Goal: Task Accomplishment & Management: Use online tool/utility

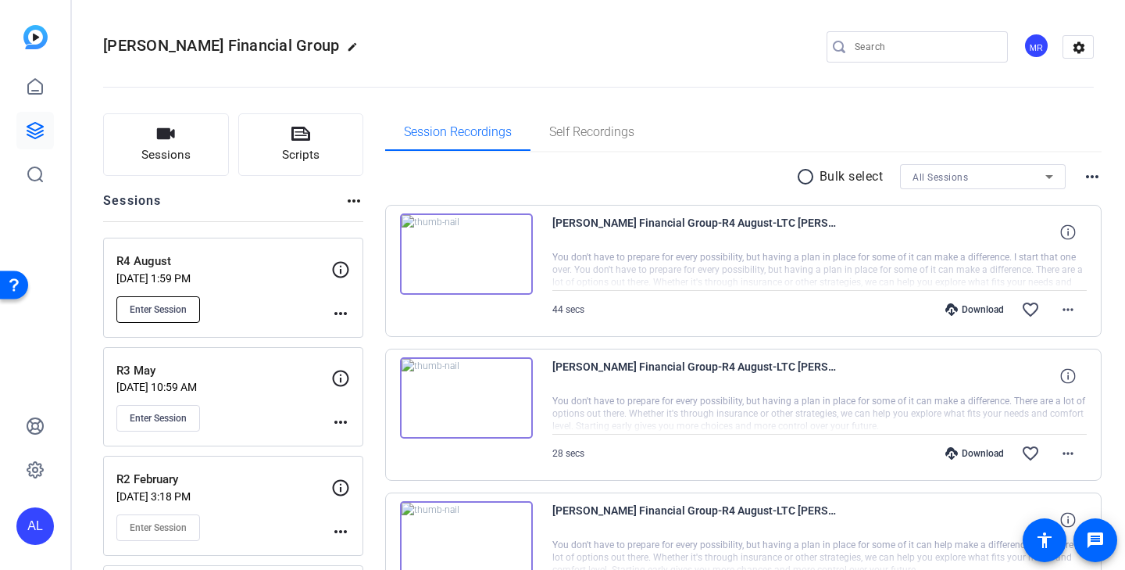
click at [183, 303] on span "Enter Session" at bounding box center [158, 309] width 57 height 13
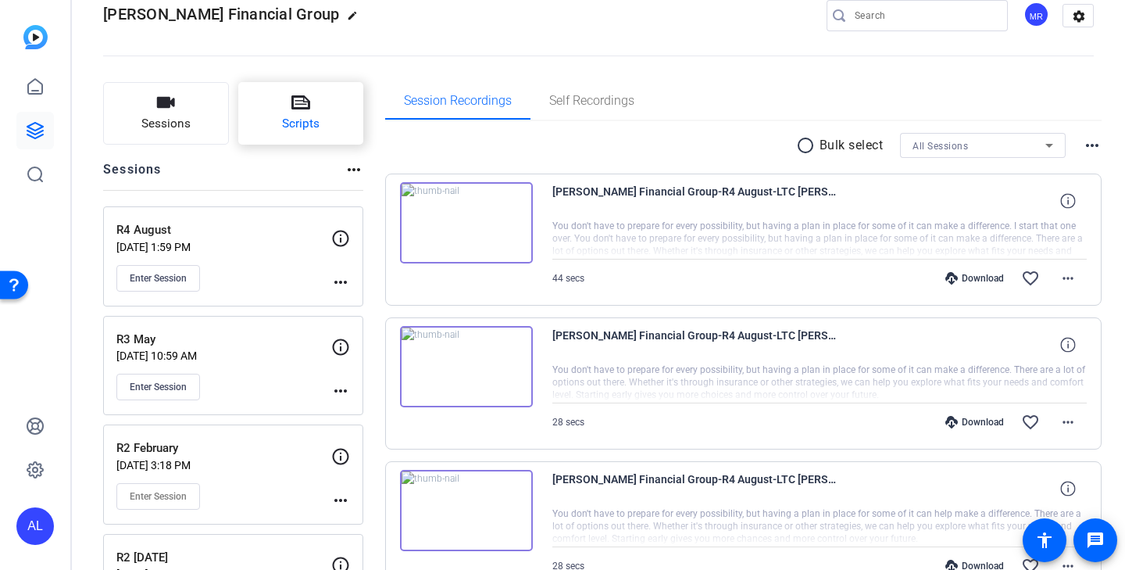
scroll to position [21, 0]
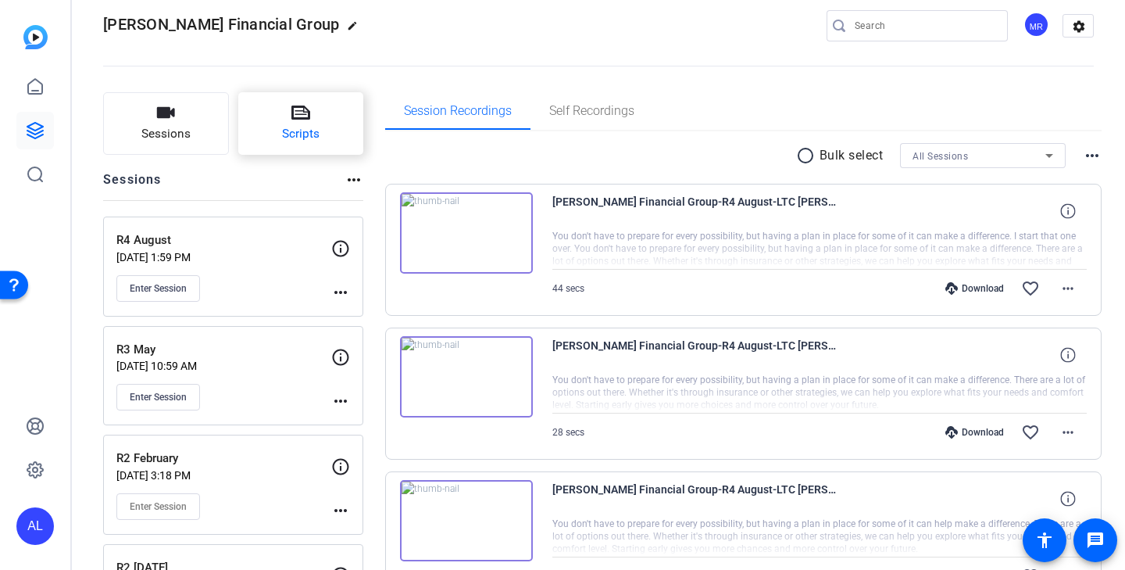
click at [288, 131] on span "Scripts" at bounding box center [301, 134] width 38 height 18
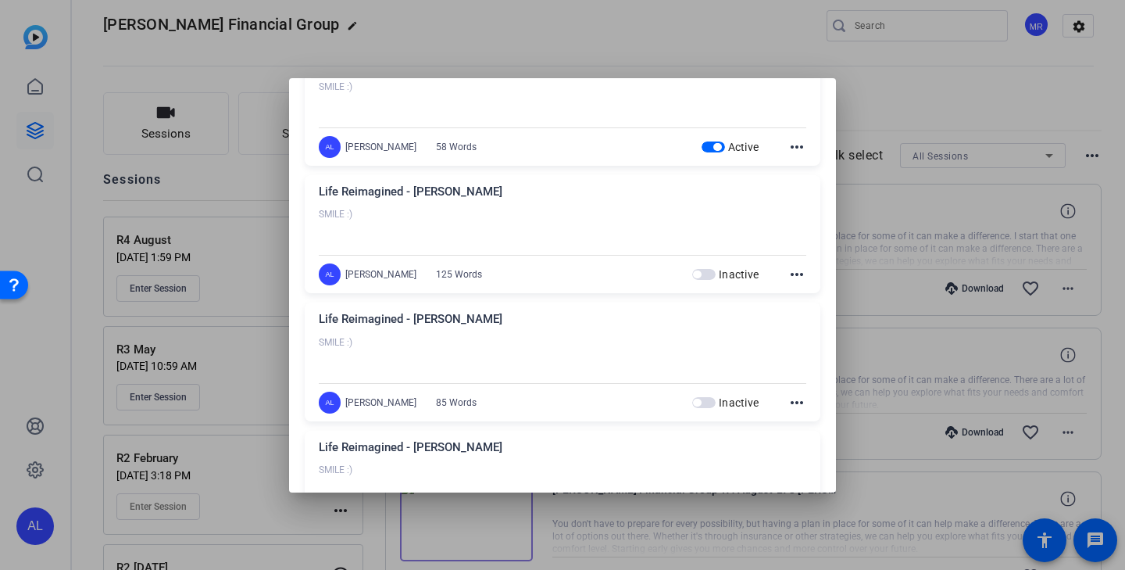
scroll to position [96, 0]
click at [718, 47] on div at bounding box center [562, 285] width 1125 height 570
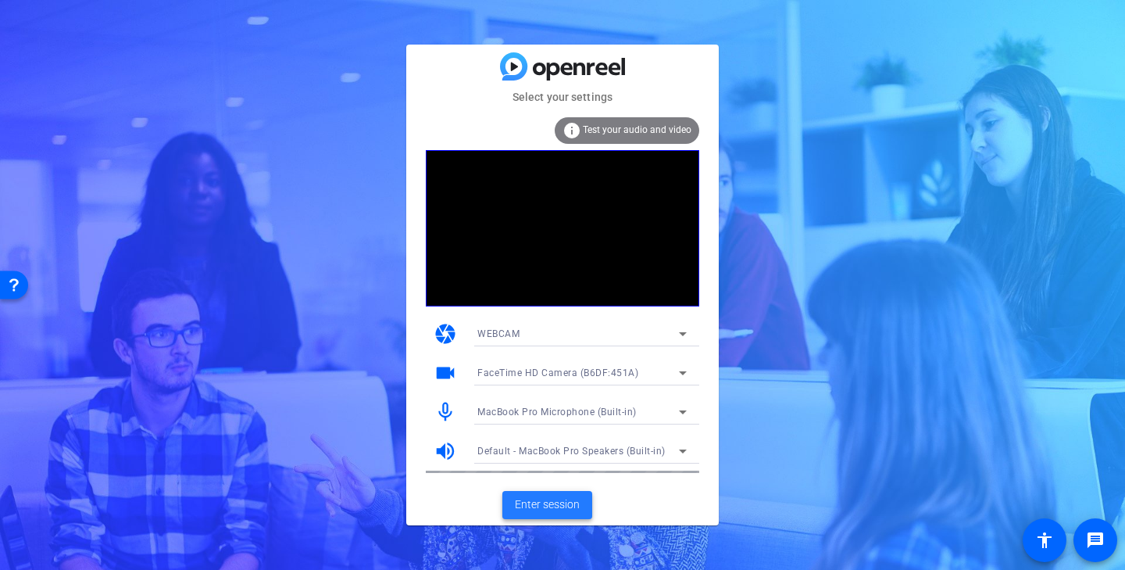
click at [539, 498] on span "Enter session" at bounding box center [547, 504] width 65 height 16
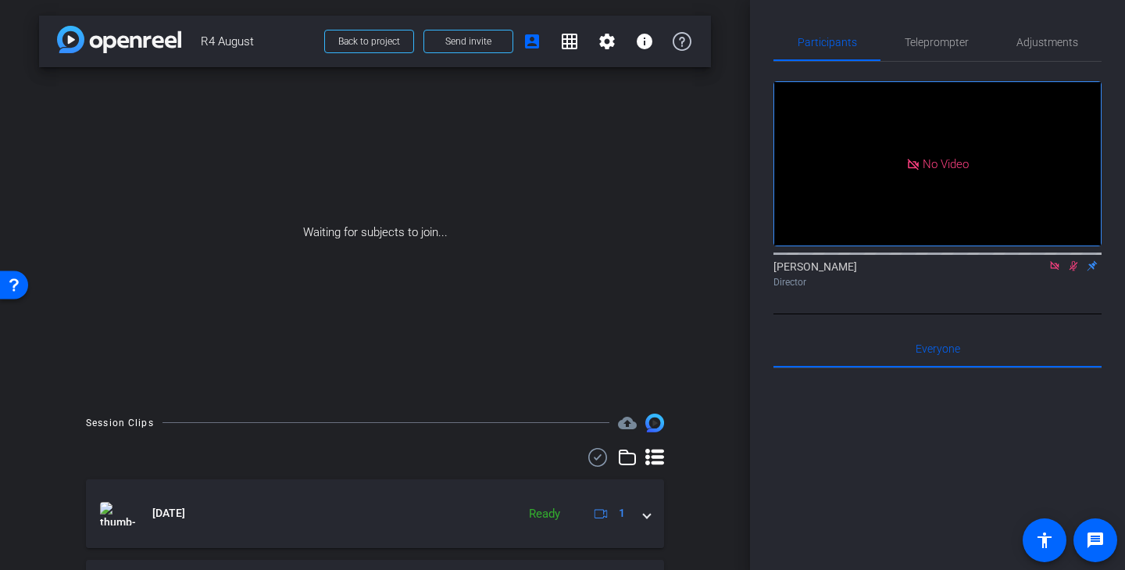
click at [1056, 271] on icon at bounding box center [1054, 265] width 13 height 11
click at [1060, 273] on mat-icon at bounding box center [1054, 266] width 19 height 14
click at [466, 46] on span "Send invite" at bounding box center [468, 41] width 46 height 13
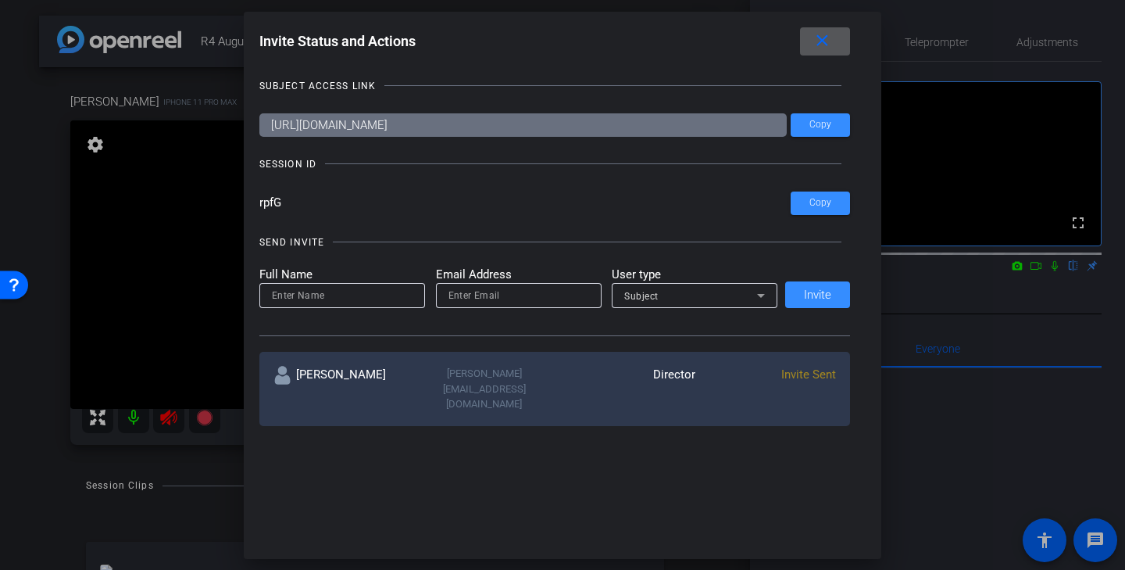
click at [834, 42] on span at bounding box center [825, 42] width 50 height 38
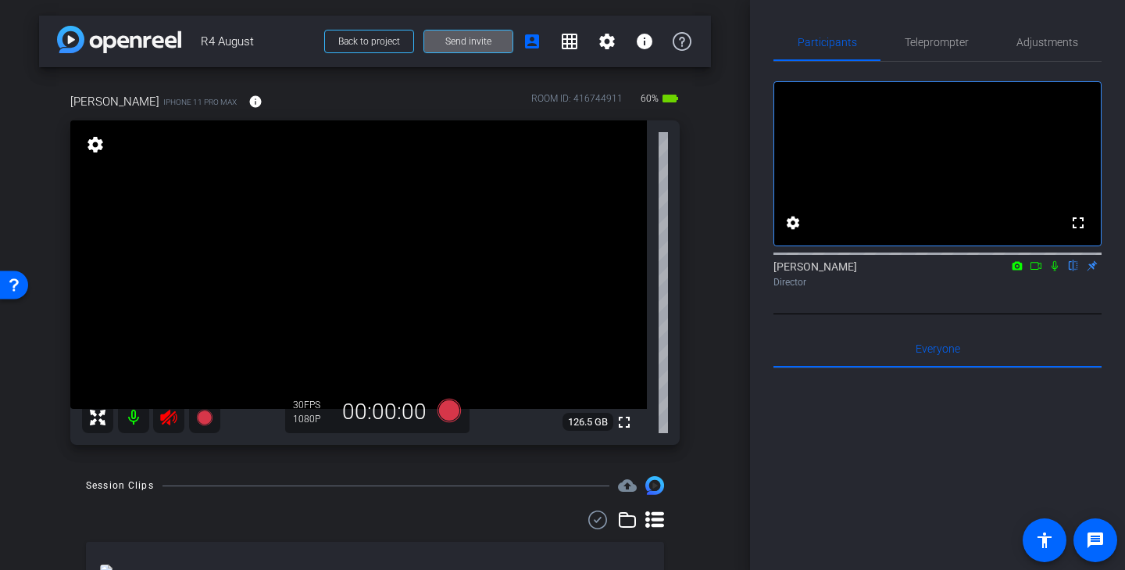
click at [171, 419] on icon at bounding box center [168, 417] width 19 height 19
click at [957, 52] on span "Teleprompter" at bounding box center [937, 42] width 64 height 38
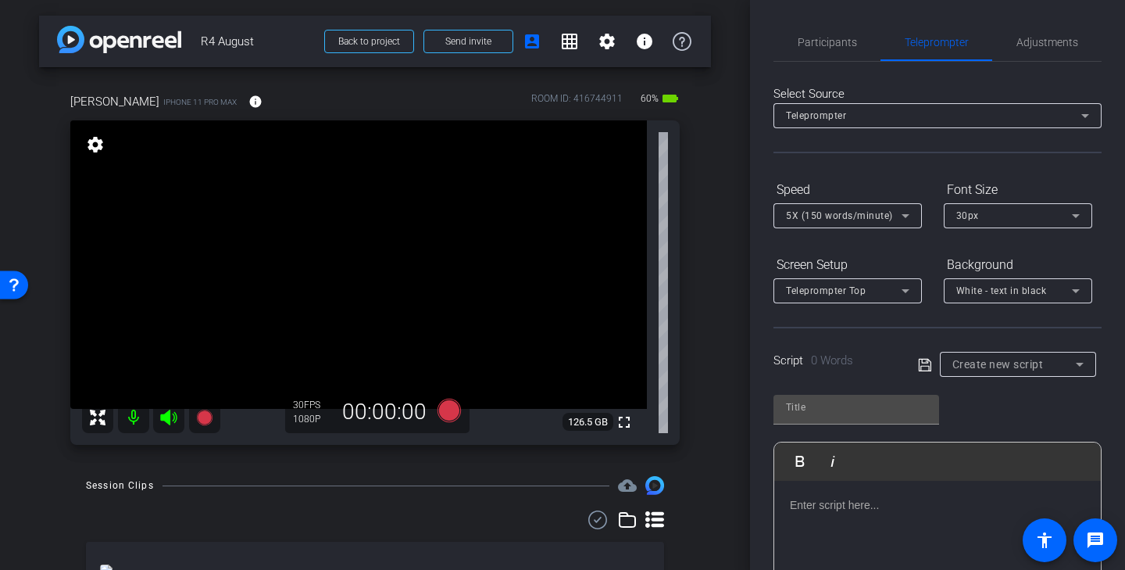
click at [1006, 366] on span "Create new script" at bounding box center [997, 364] width 91 height 13
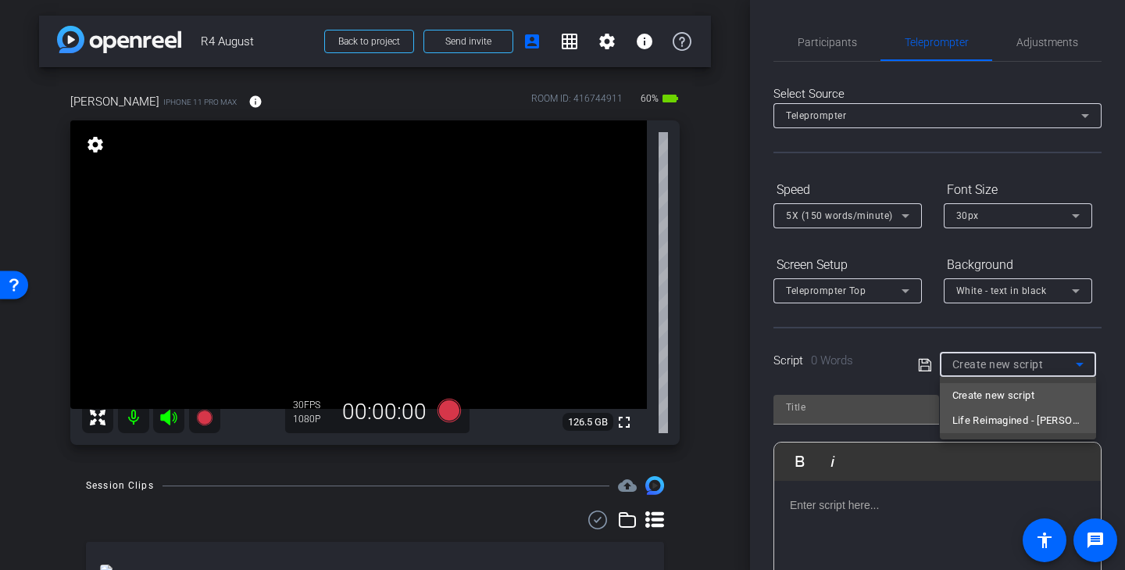
click at [1034, 424] on span "Life Reimagined - [PERSON_NAME]" at bounding box center [1017, 420] width 131 height 19
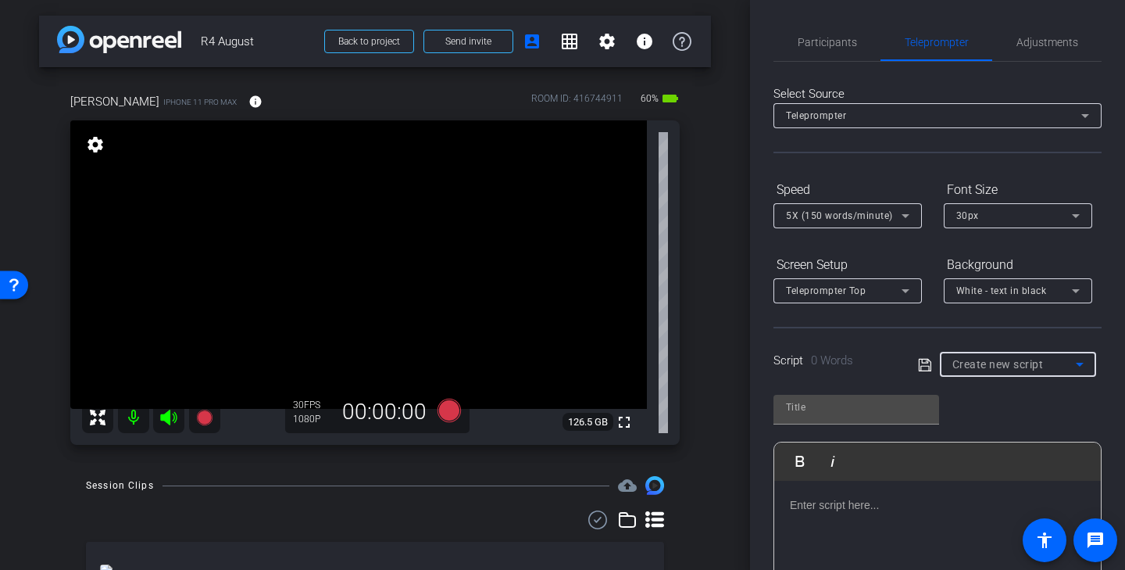
type input "Life Reimagined - [PERSON_NAME]"
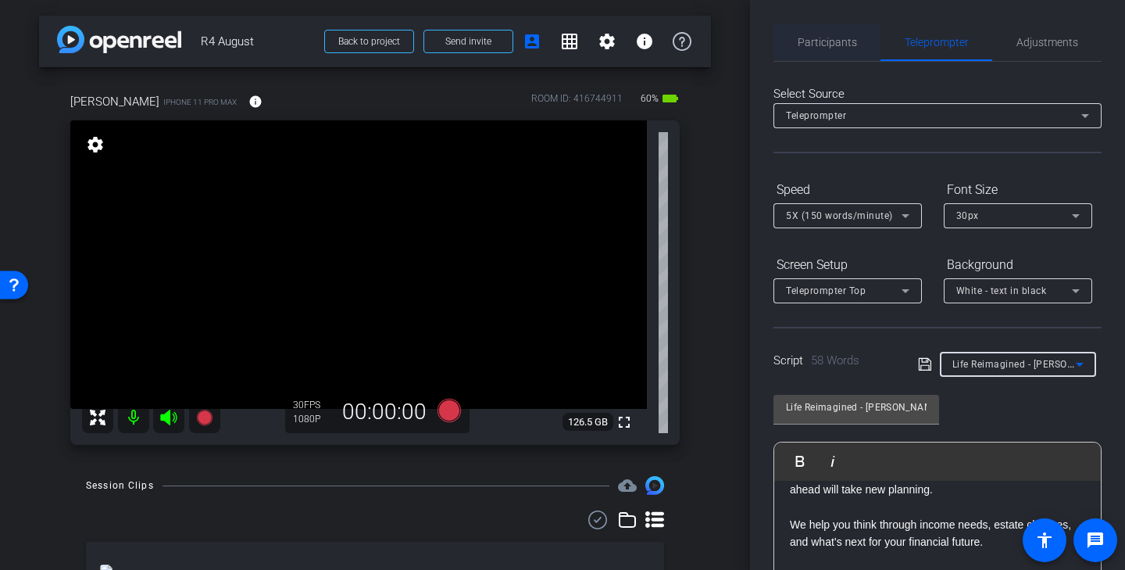
click at [834, 48] on span "Participants" at bounding box center [827, 42] width 59 height 38
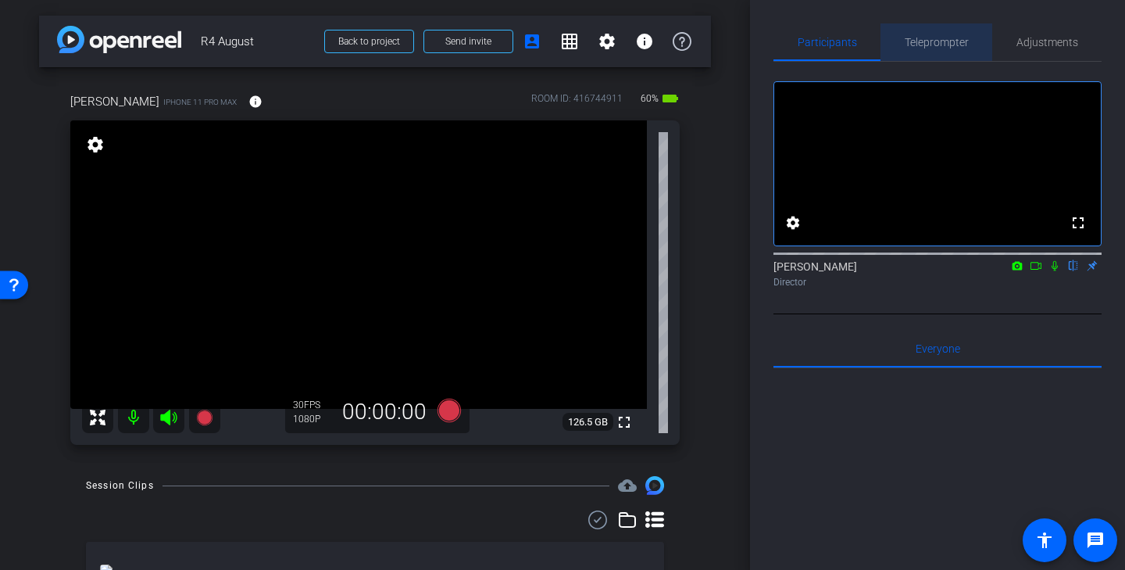
click at [948, 37] on span "Teleprompter" at bounding box center [937, 42] width 64 height 11
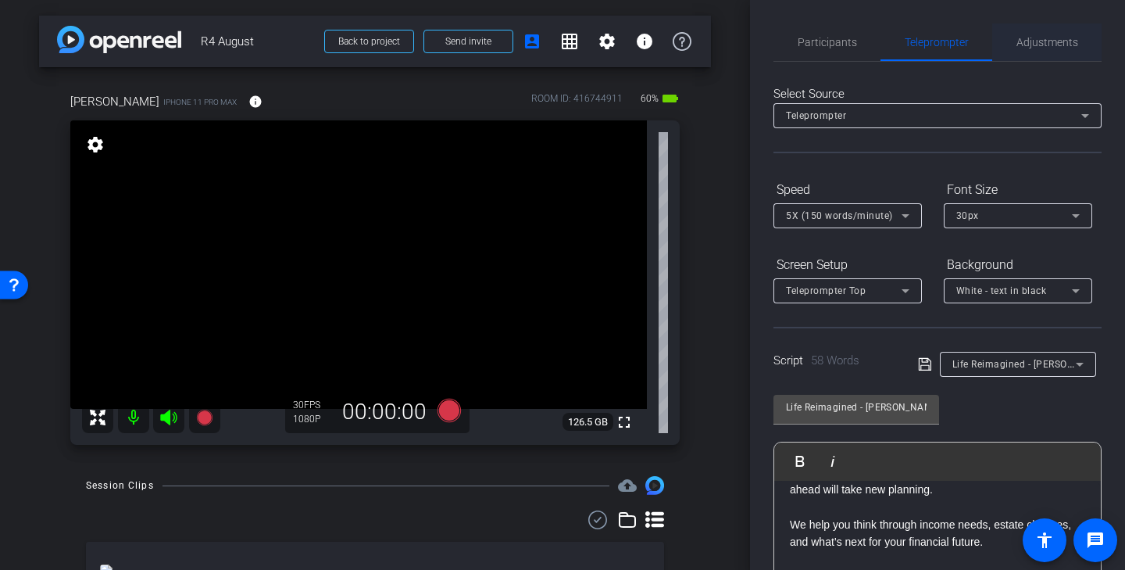
click at [1070, 39] on span "Adjustments" at bounding box center [1047, 42] width 62 height 11
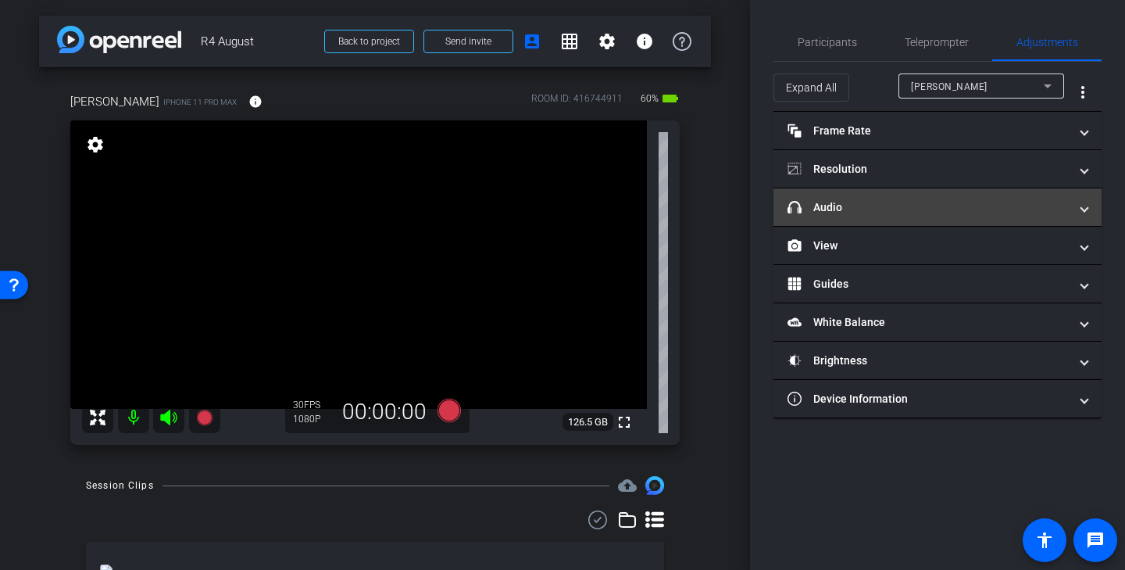
click at [931, 208] on mat-panel-title "headphone icon Audio" at bounding box center [928, 207] width 281 height 16
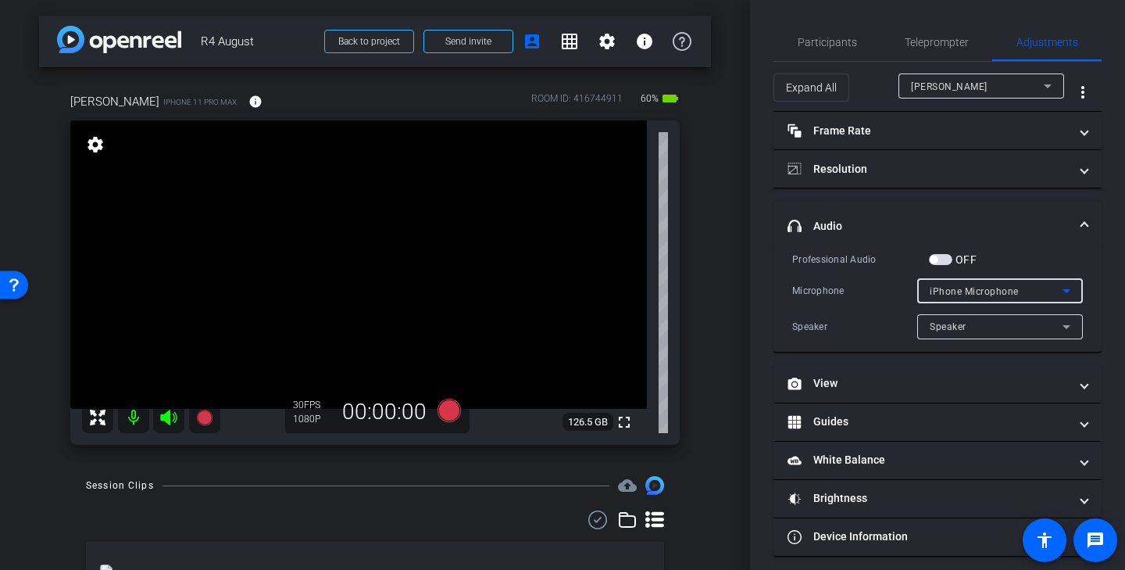
click at [1023, 292] on div "iPhone Microphone" at bounding box center [996, 291] width 133 height 20
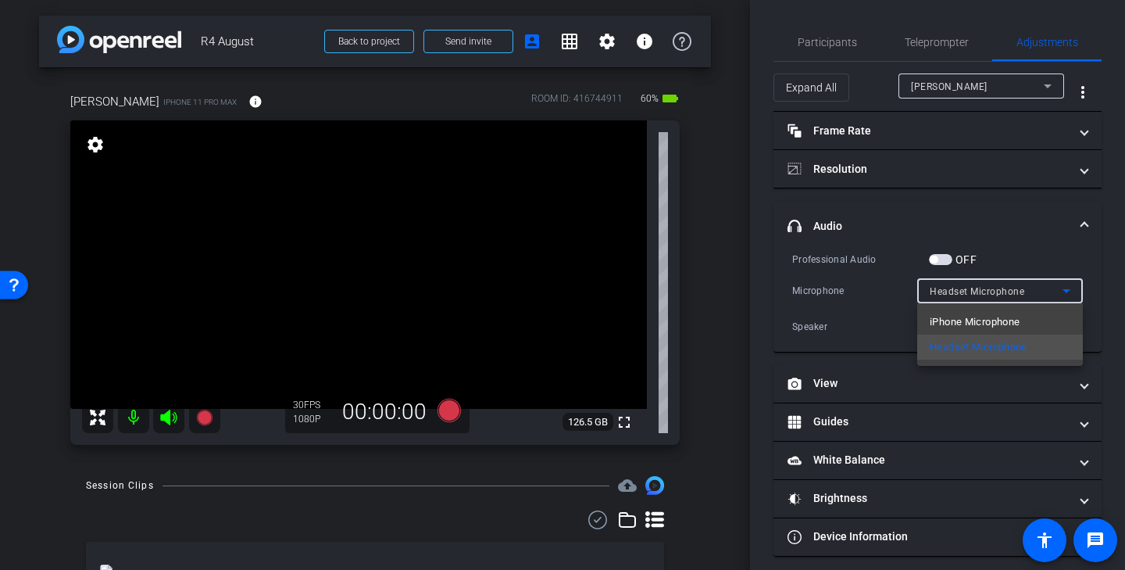
click at [1059, 246] on div at bounding box center [562, 285] width 1125 height 570
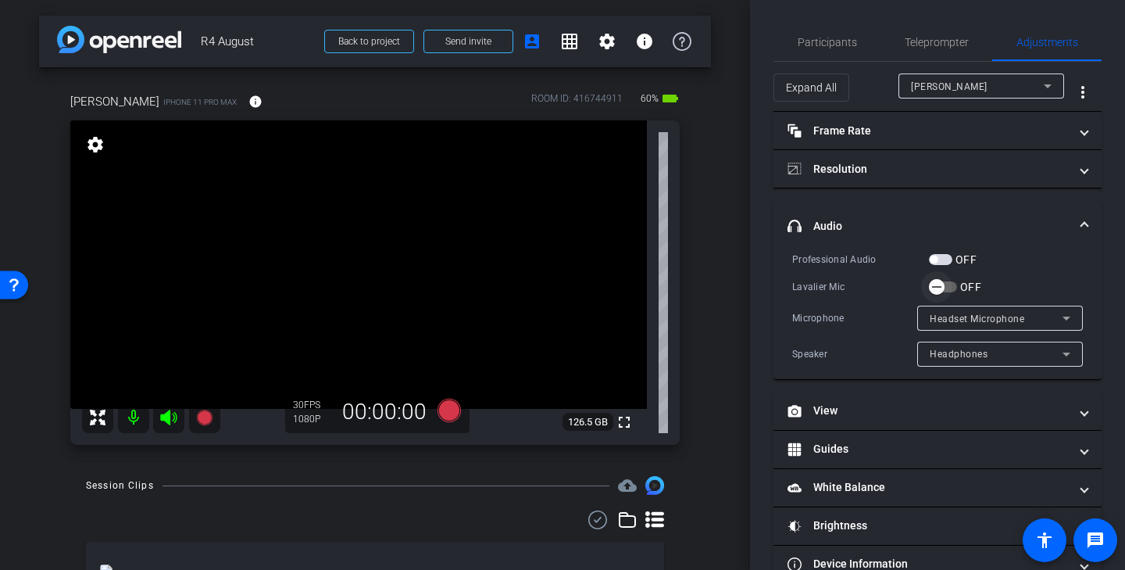
click at [940, 290] on icon "button" at bounding box center [937, 287] width 14 height 14
click at [826, 45] on span "Participants" at bounding box center [827, 42] width 59 height 11
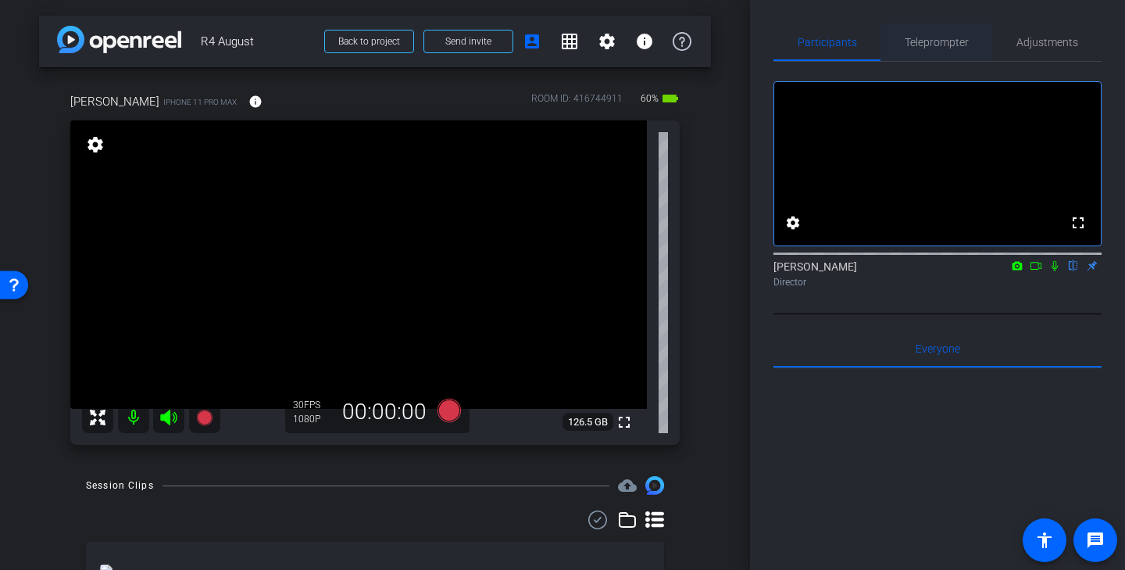
click at [954, 39] on span "Teleprompter" at bounding box center [937, 42] width 64 height 11
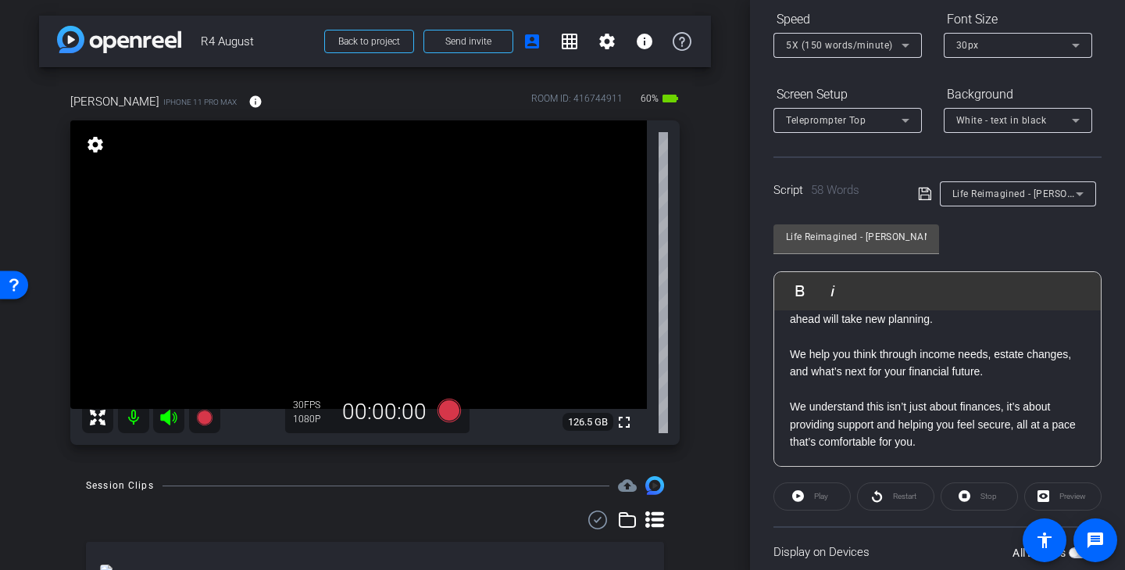
scroll to position [38, 0]
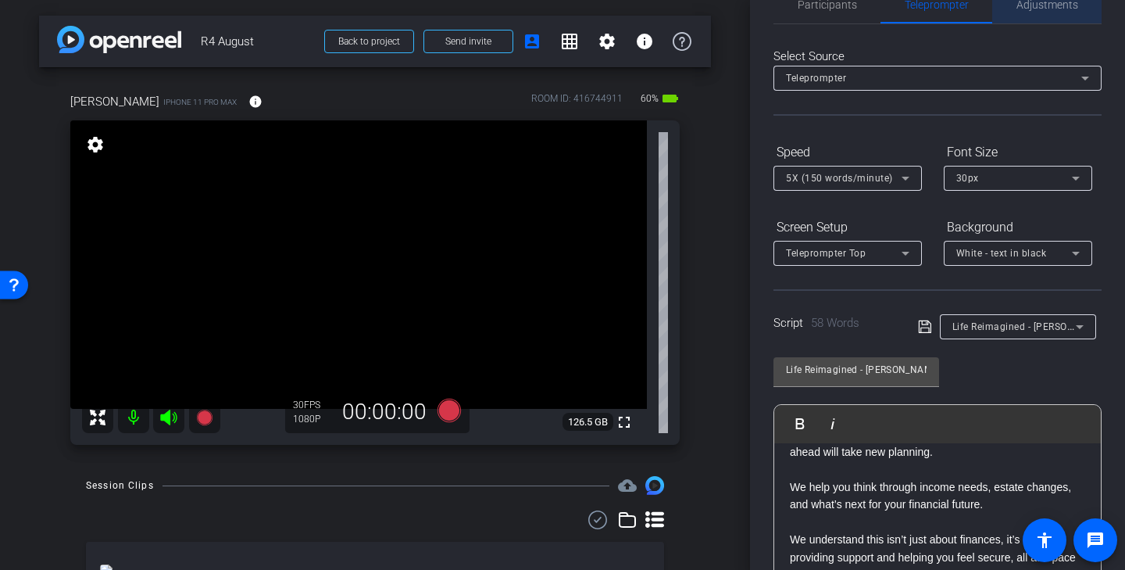
click at [1056, 13] on span "Adjustments" at bounding box center [1047, 5] width 62 height 38
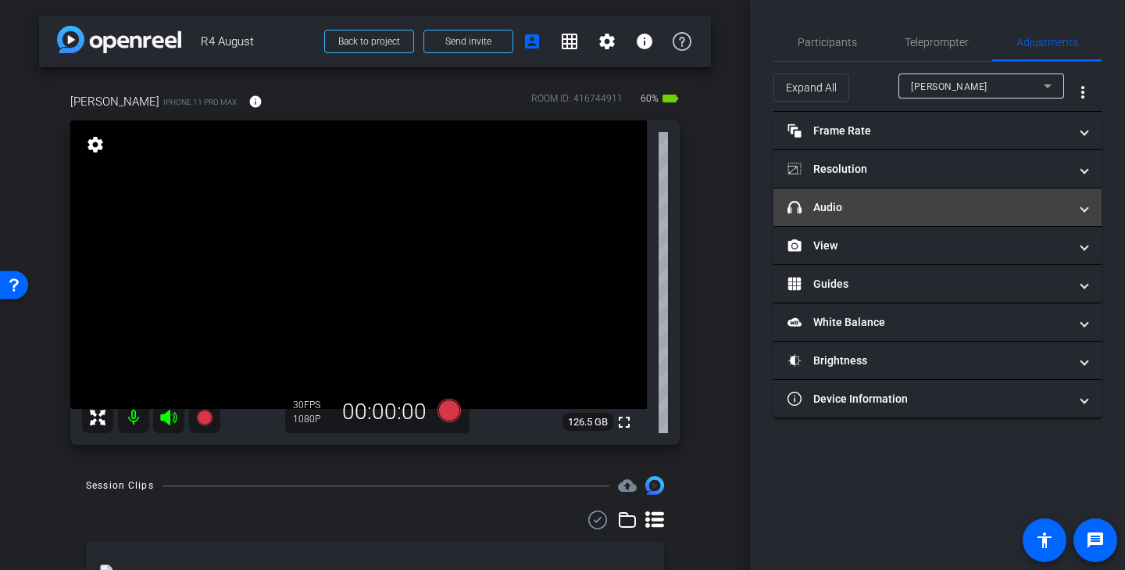
click at [964, 210] on mat-panel-title "headphone icon Audio" at bounding box center [928, 207] width 281 height 16
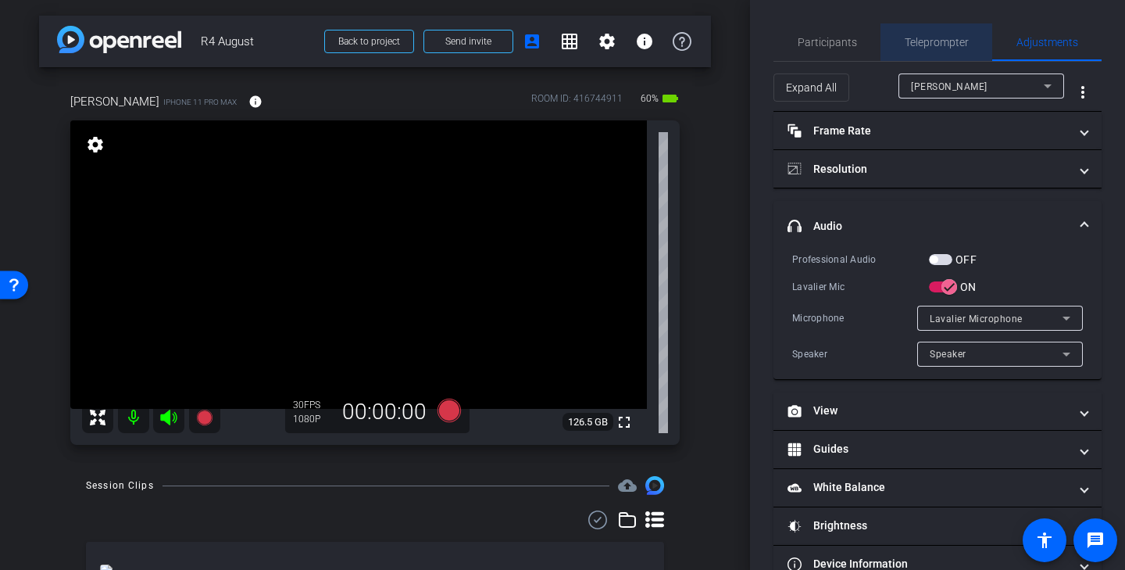
click at [934, 38] on span "Teleprompter" at bounding box center [937, 42] width 64 height 11
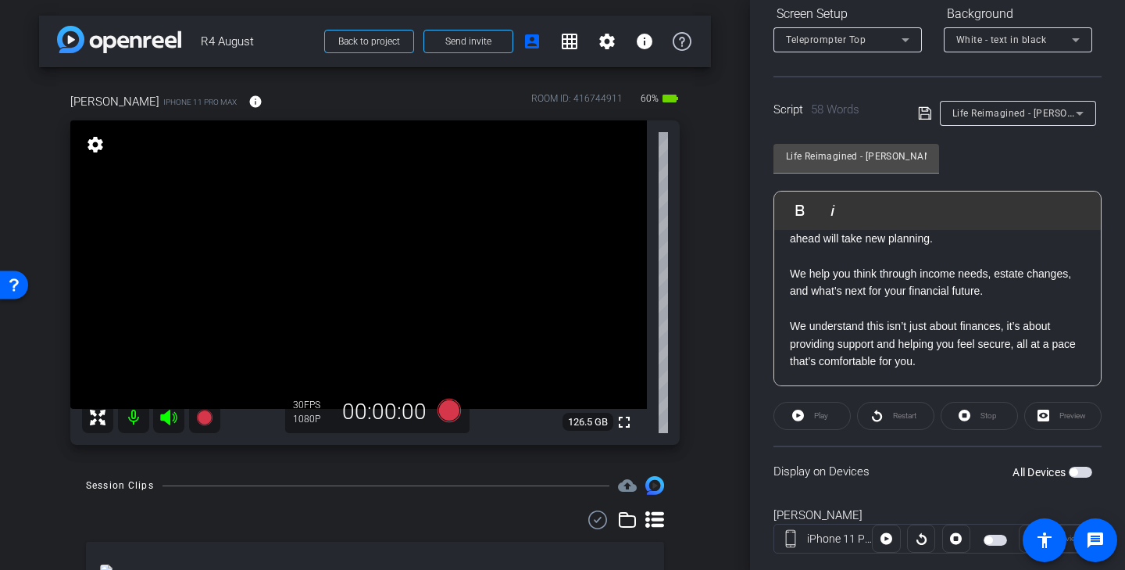
scroll to position [284, 0]
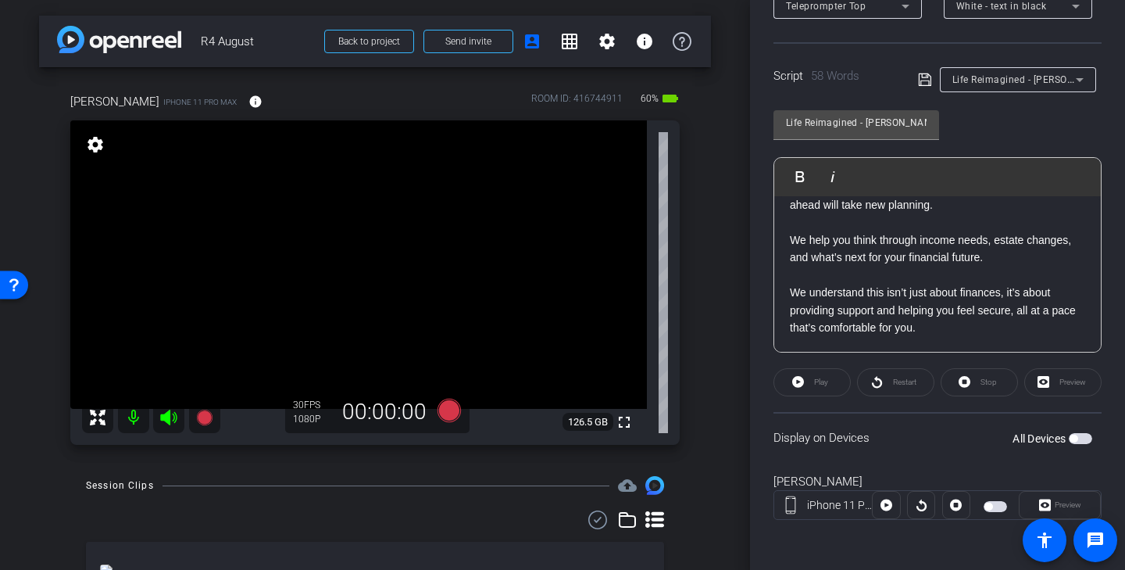
click at [995, 505] on span "button" at bounding box center [995, 506] width 23 height 11
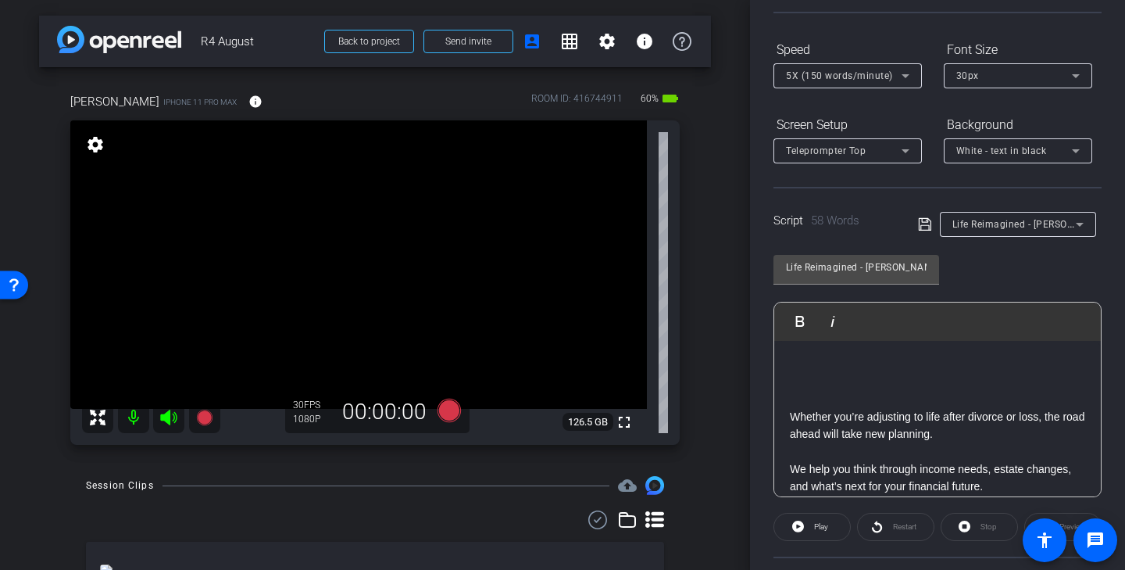
scroll to position [53, 0]
click at [448, 412] on icon at bounding box center [449, 409] width 23 height 23
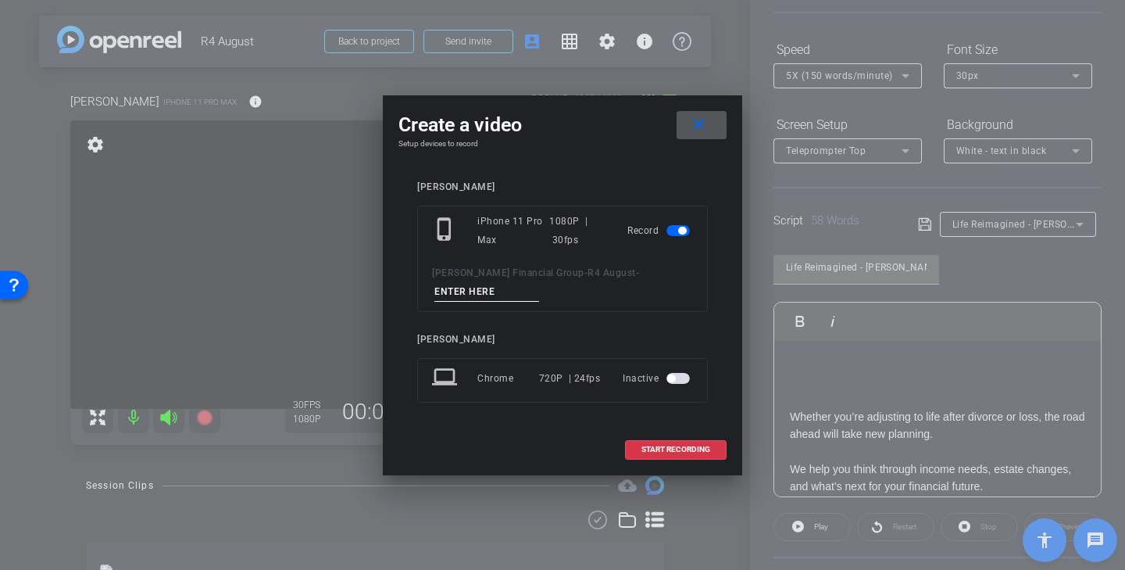
click at [508, 300] on input at bounding box center [486, 292] width 105 height 20
drag, startPoint x: 516, startPoint y: 294, endPoint x: 361, endPoint y: 285, distance: 154.9
click at [361, 285] on div "Create a video close Setup devices to record Todd phone_iphone iPhone 11 Pro Ma…" at bounding box center [562, 285] width 1125 height 570
type input "Life Kyle Tk 1"
click at [703, 128] on mat-icon "close" at bounding box center [699, 125] width 20 height 20
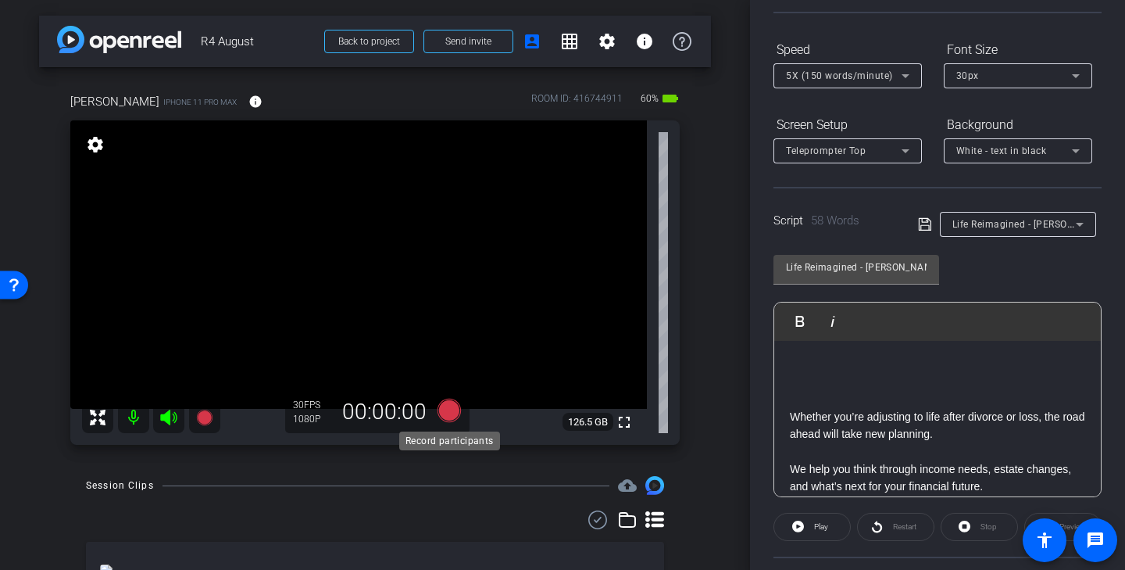
click at [456, 407] on icon at bounding box center [449, 409] width 23 height 23
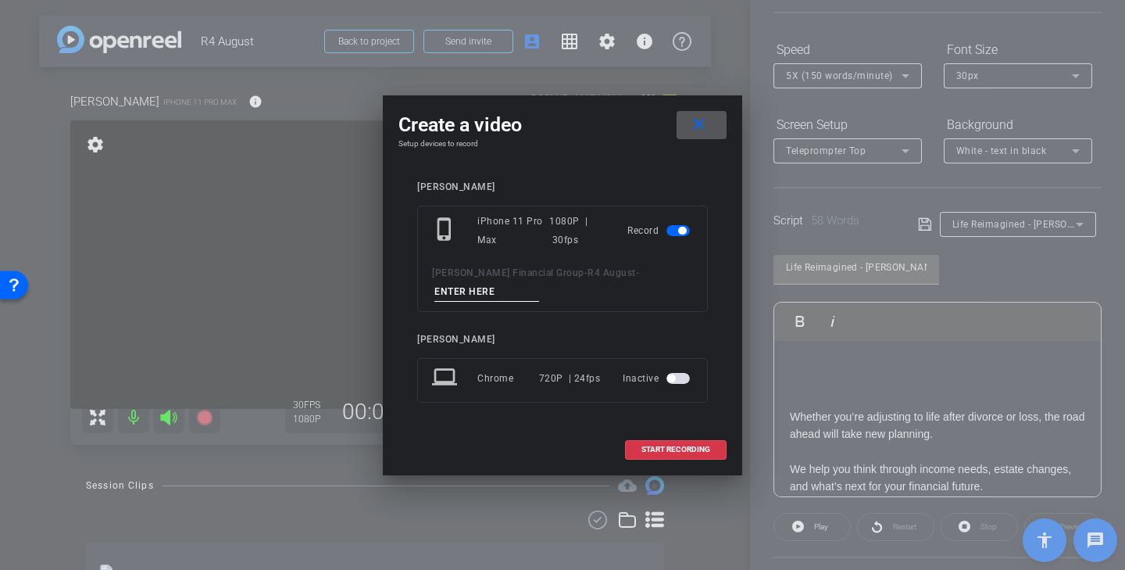
click at [490, 287] on input at bounding box center [486, 292] width 105 height 20
paste input "Life Kyle Tk 1"
type input "Life Kyle Tk 1"
click at [695, 132] on mat-icon "close" at bounding box center [699, 125] width 20 height 20
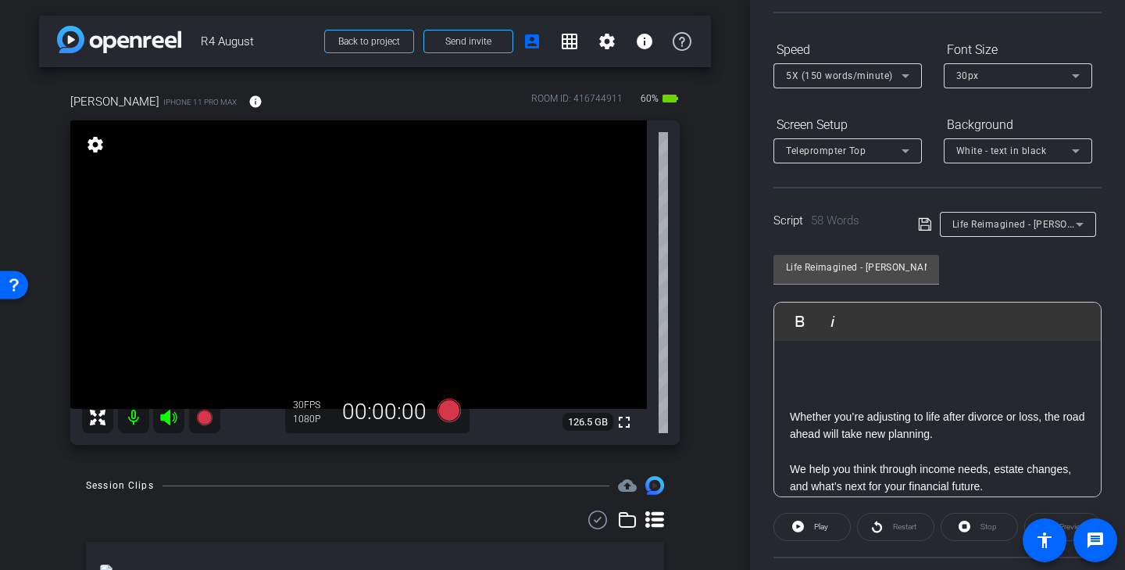
scroll to position [0, 0]
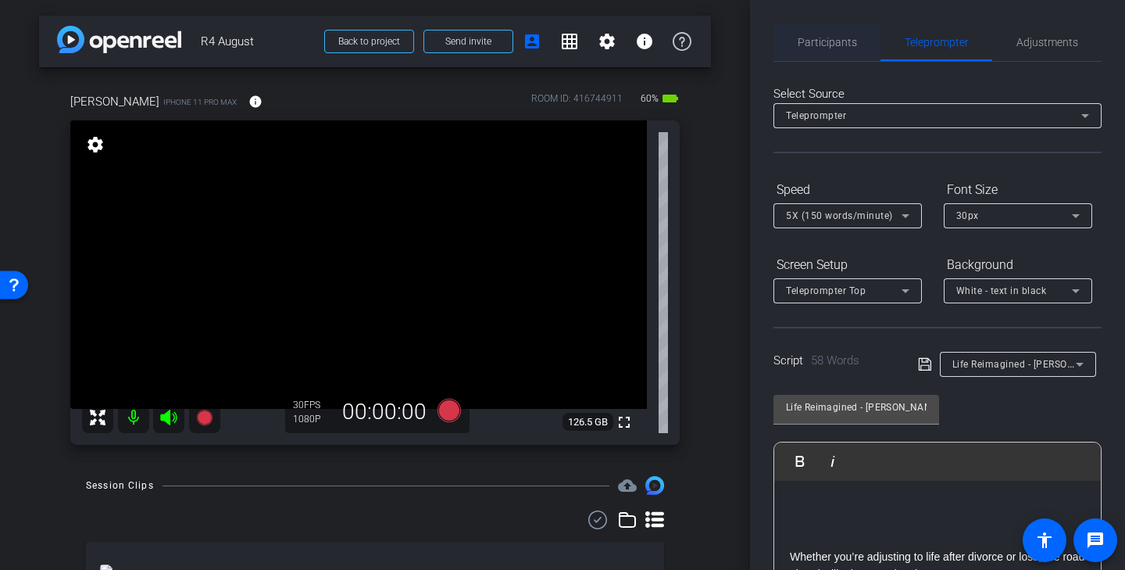
click at [848, 32] on span "Participants" at bounding box center [827, 42] width 59 height 38
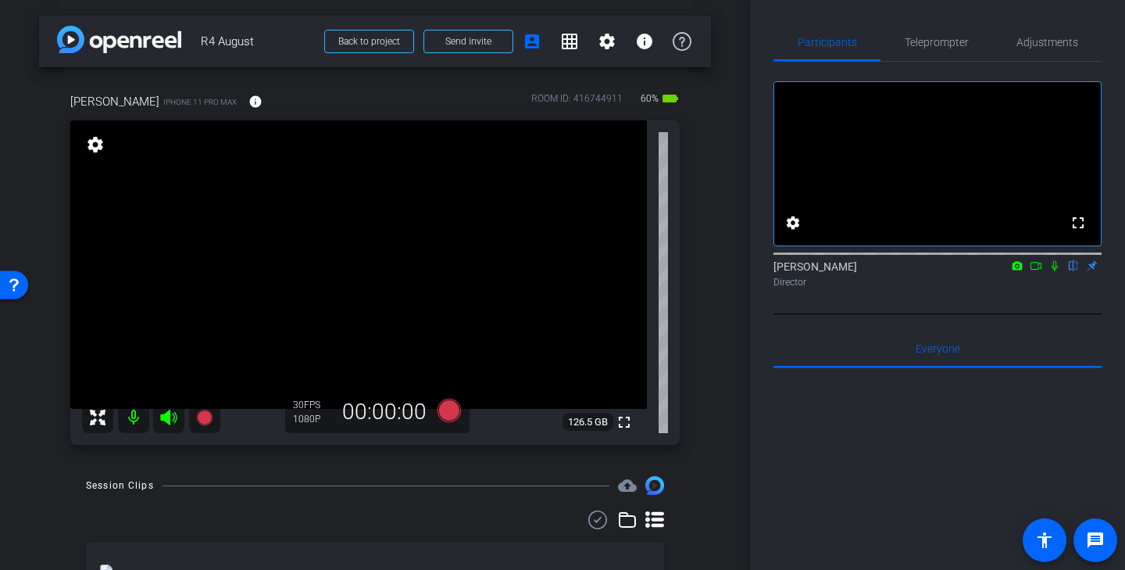
click at [1038, 259] on div at bounding box center [937, 252] width 328 height 13
click at [1038, 270] on icon at bounding box center [1035, 266] width 11 height 8
drag, startPoint x: 1038, startPoint y: 288, endPoint x: 980, endPoint y: 77, distance: 219.3
click at [982, 84] on div "No Video Audrey Lee Director" at bounding box center [937, 187] width 328 height 213
click at [915, 34] on span "Teleprompter" at bounding box center [937, 42] width 64 height 38
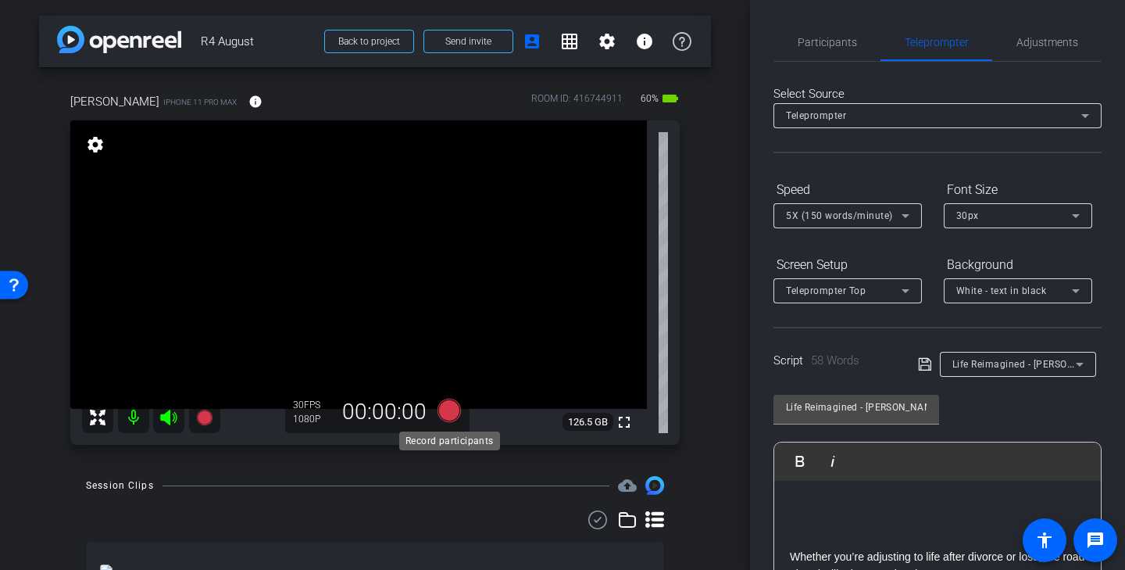
click at [452, 410] on icon at bounding box center [449, 409] width 23 height 23
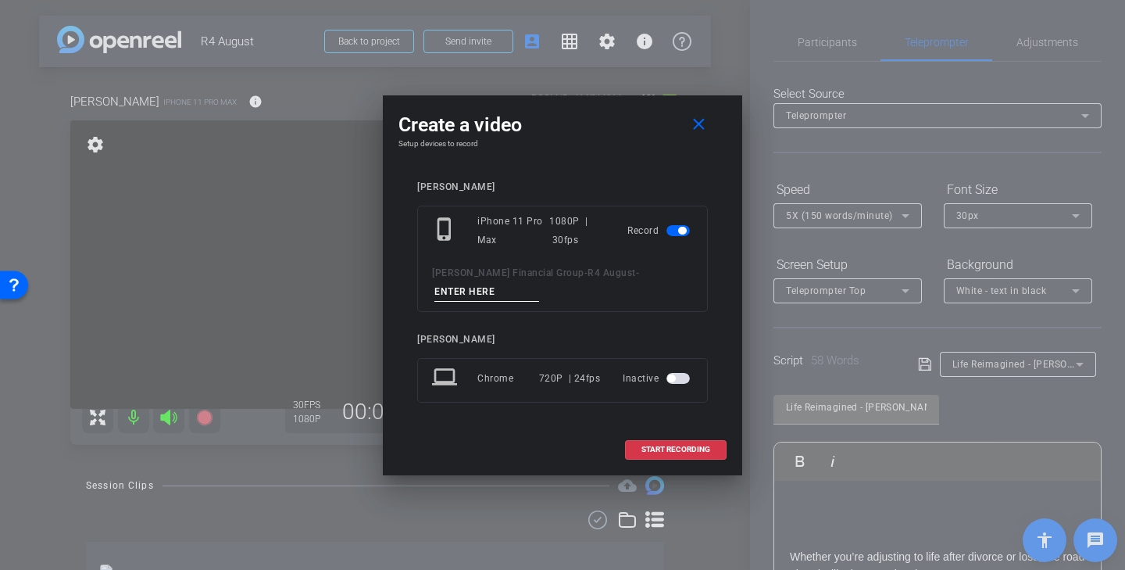
click at [490, 291] on input at bounding box center [486, 292] width 105 height 20
paste input "Life Kyle Tk 1"
type input "Life Kyle Tk 1"
click at [663, 445] on span "START RECORDING" at bounding box center [675, 449] width 69 height 8
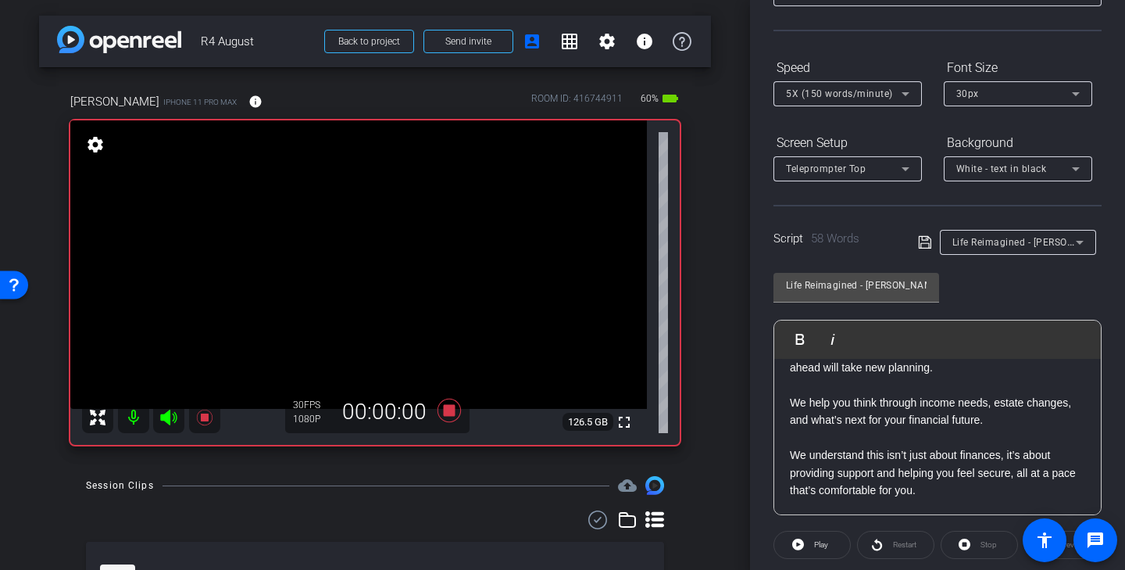
scroll to position [284, 0]
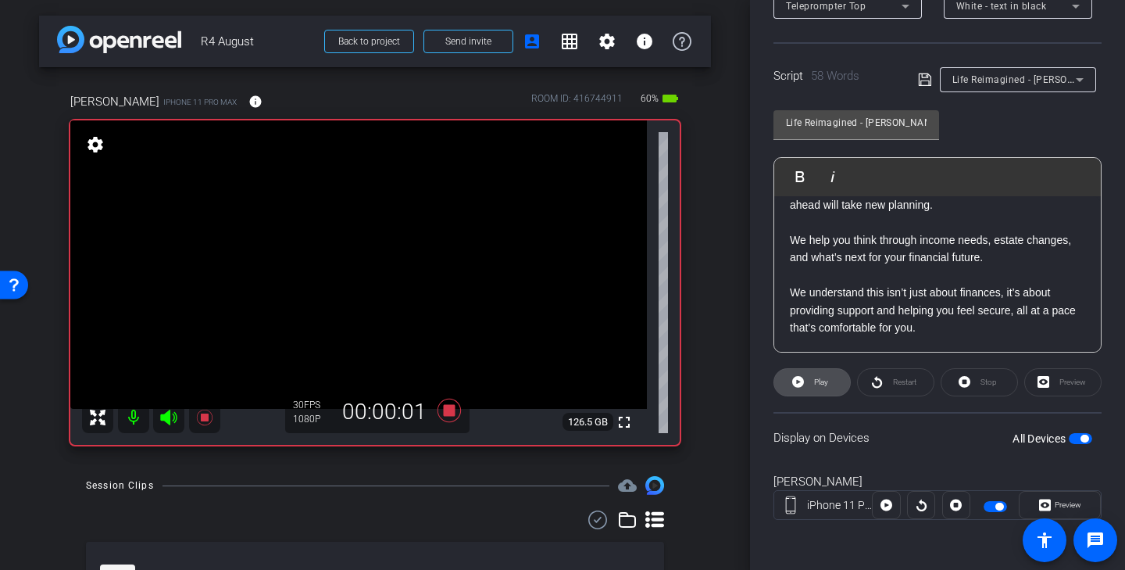
click at [824, 385] on span "Play" at bounding box center [821, 381] width 14 height 9
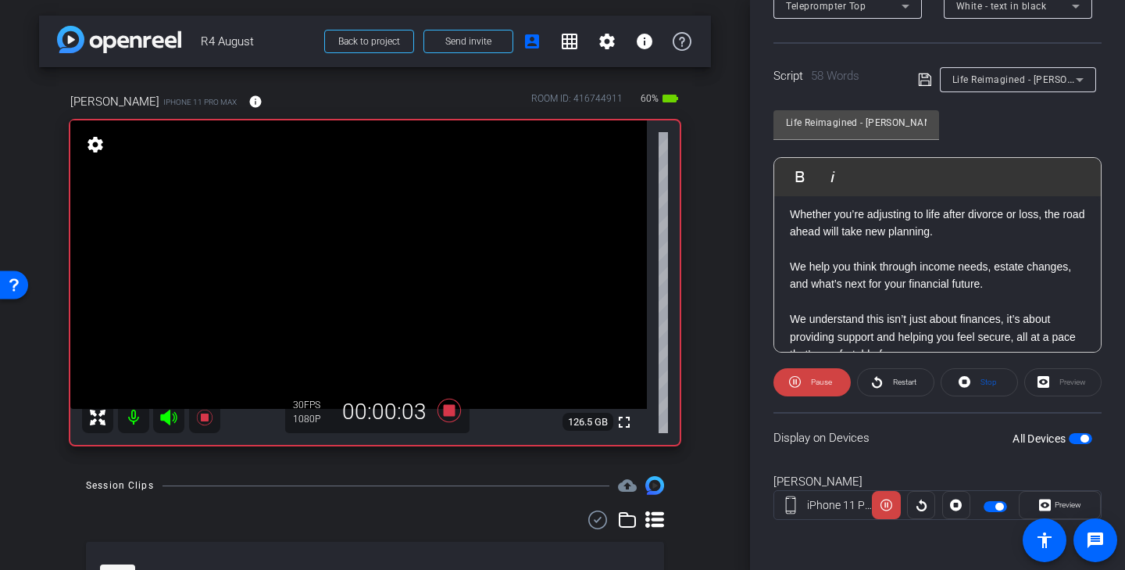
click at [387, 321] on video at bounding box center [358, 264] width 577 height 288
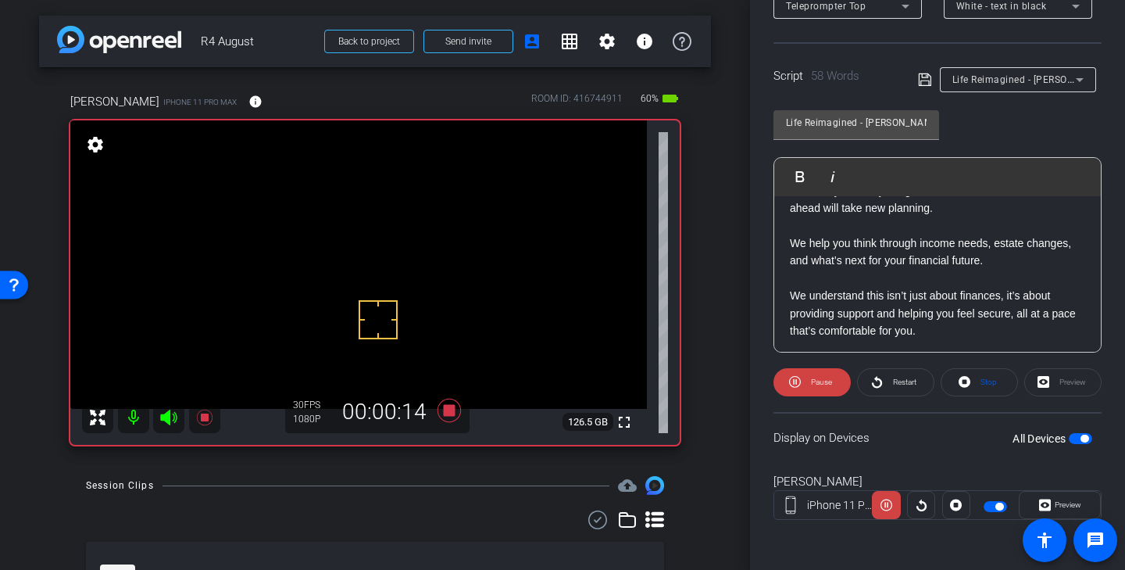
scroll to position [138, 0]
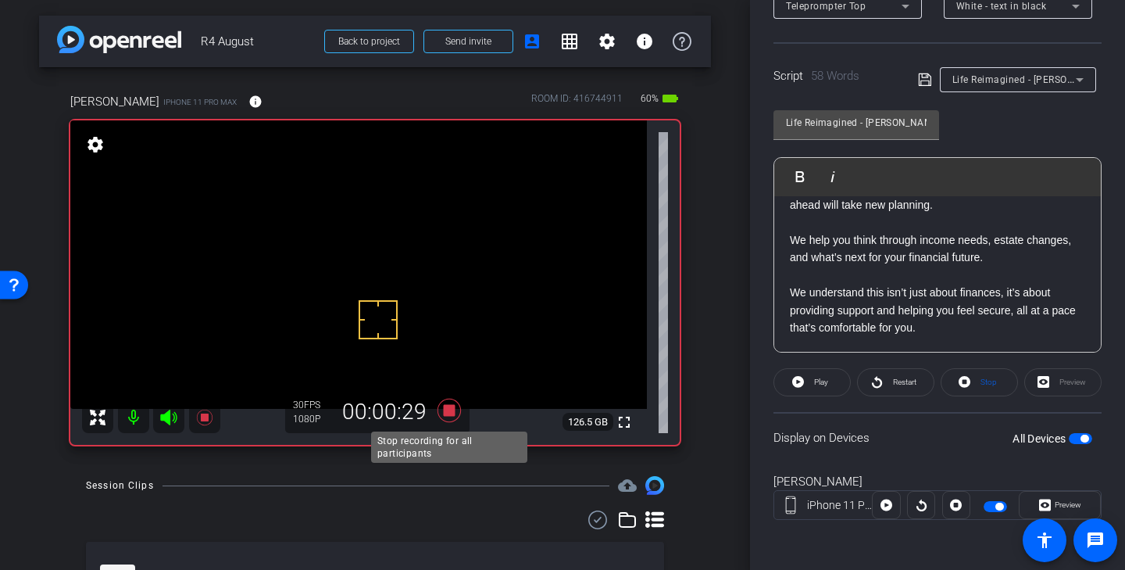
click at [450, 413] on icon at bounding box center [449, 409] width 23 height 23
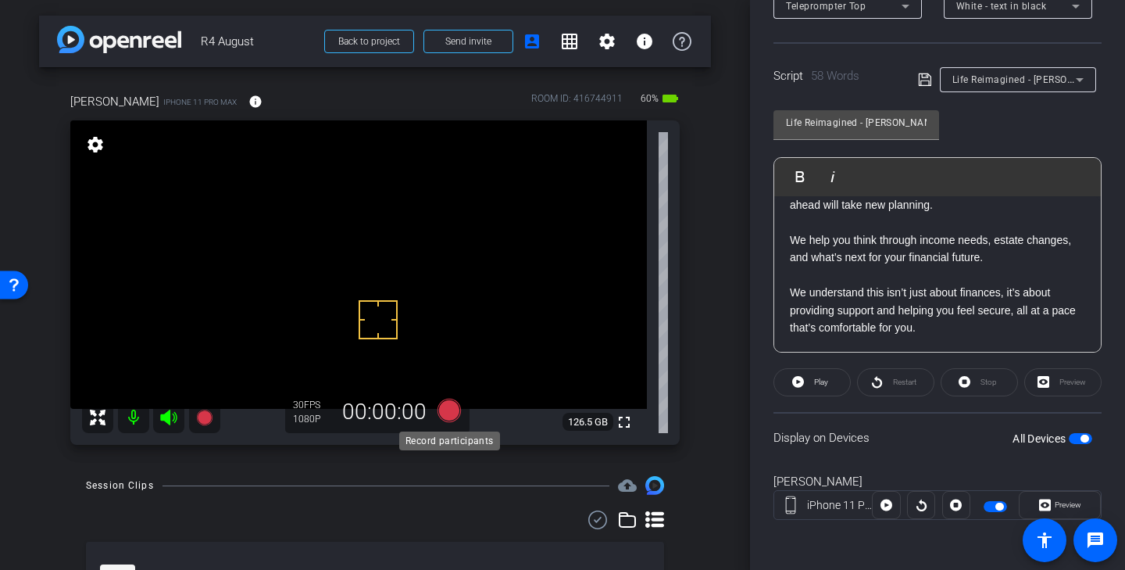
click at [456, 409] on icon at bounding box center [449, 409] width 23 height 23
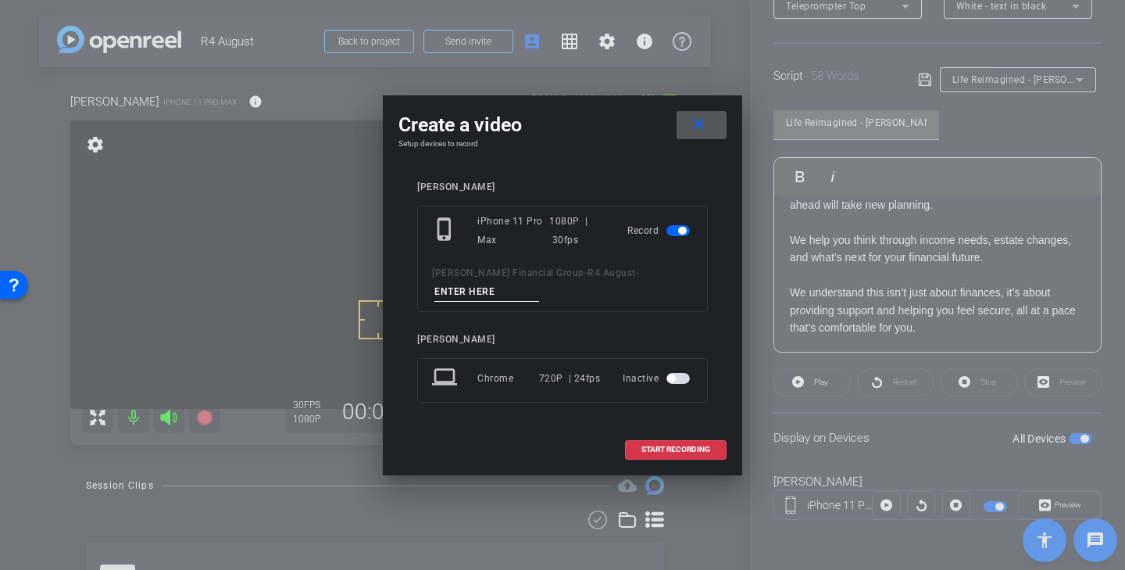
click at [509, 292] on input at bounding box center [486, 292] width 105 height 20
paste input "Life Kyle Tk 1"
type input "Life Kyle Tk 2"
click at [698, 448] on span "START RECORDING" at bounding box center [675, 449] width 69 height 8
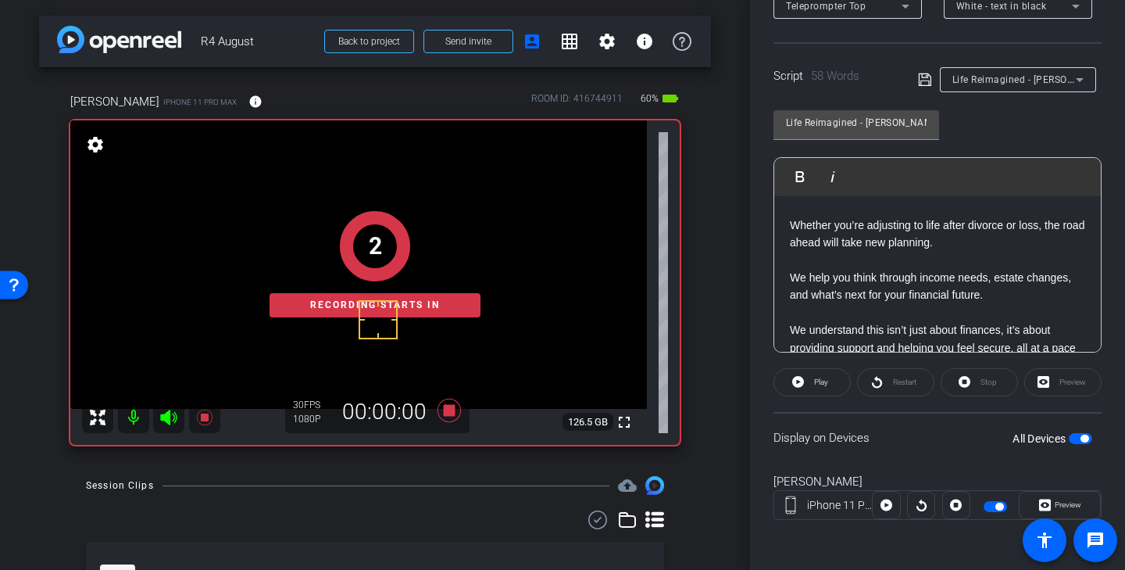
scroll to position [84, 0]
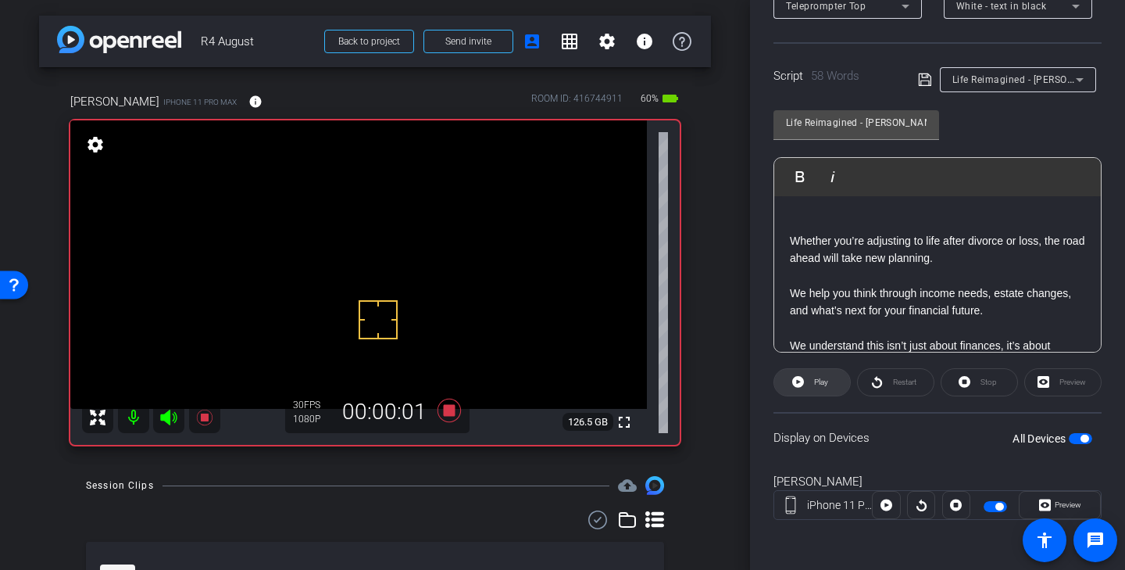
click at [824, 382] on span "Play" at bounding box center [821, 381] width 14 height 9
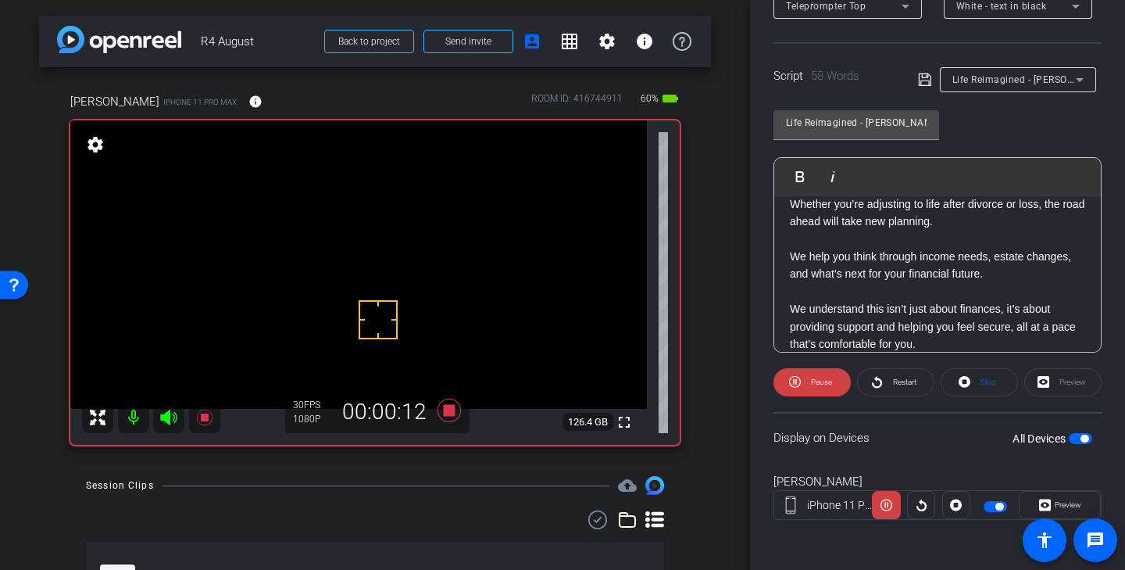
scroll to position [127, 0]
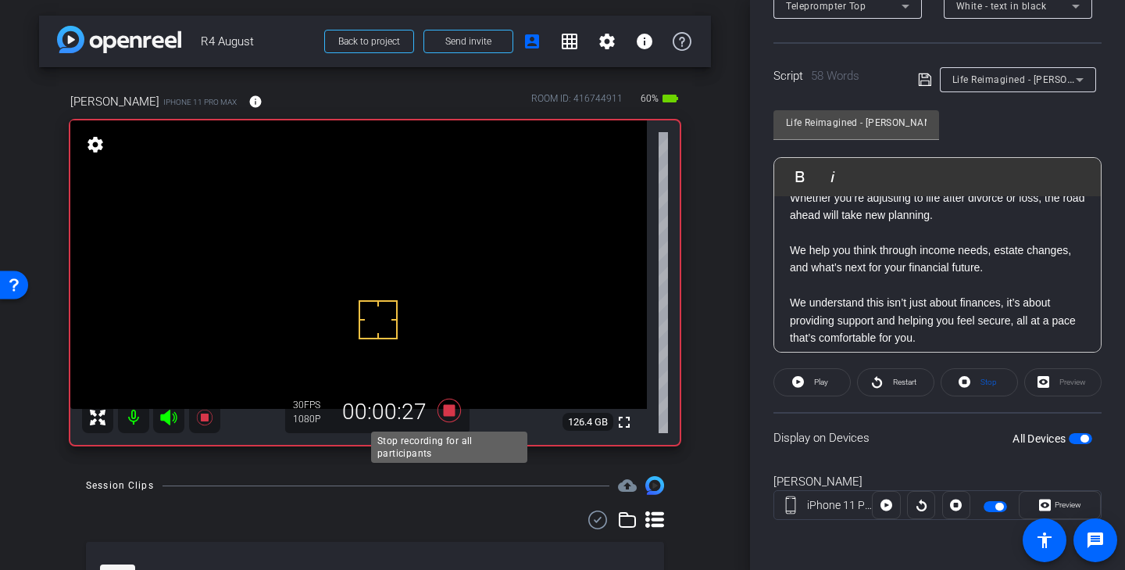
click at [452, 408] on icon at bounding box center [449, 409] width 23 height 23
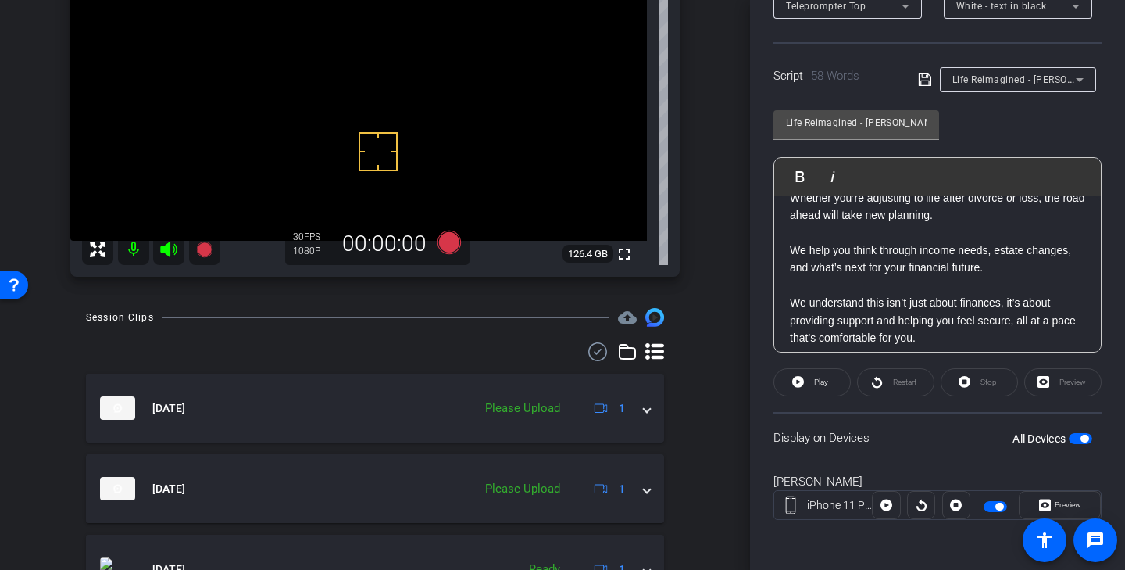
scroll to position [216, 0]
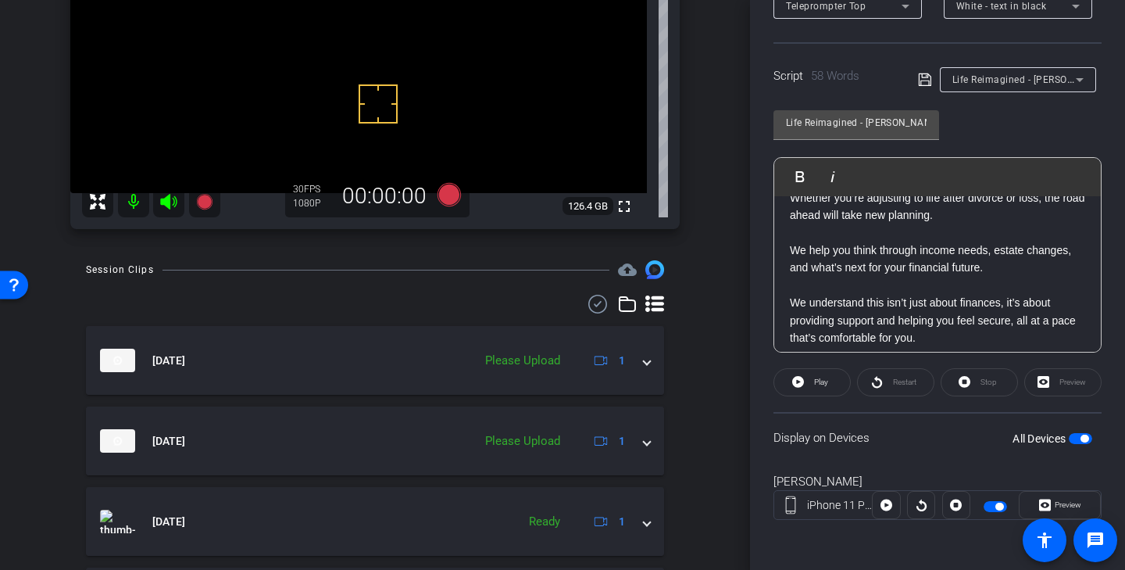
click at [595, 304] on icon at bounding box center [597, 304] width 23 height 19
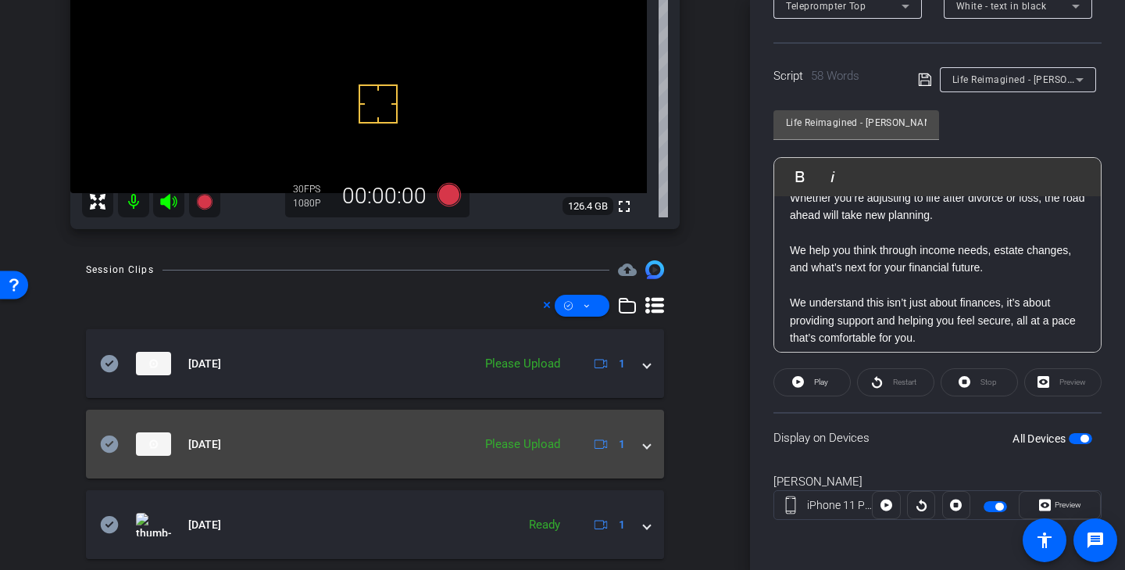
click at [106, 445] on icon at bounding box center [109, 443] width 19 height 19
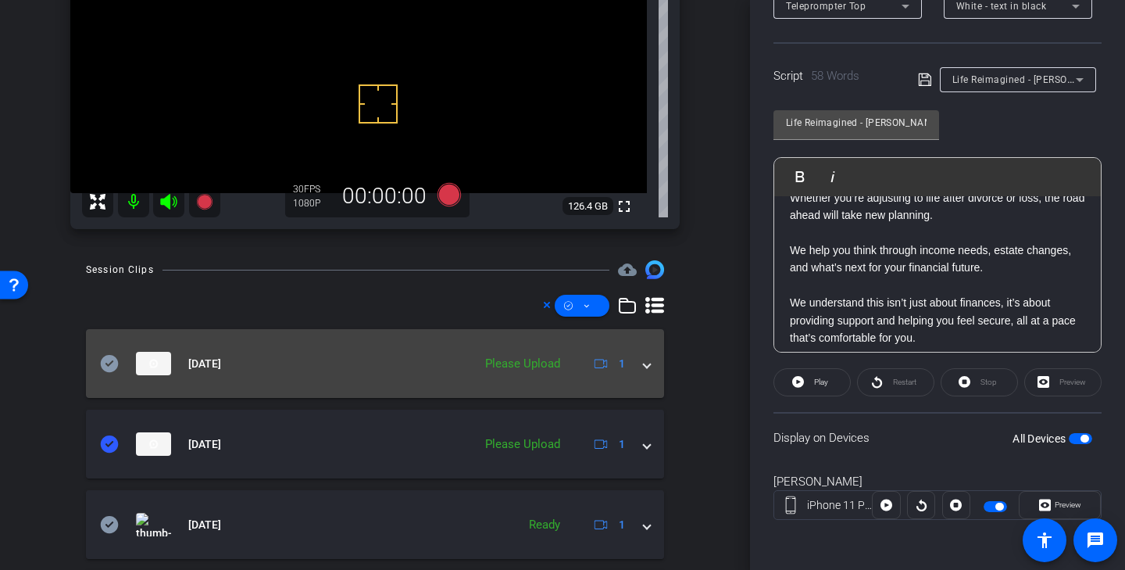
click at [109, 366] on icon at bounding box center [109, 363] width 19 height 19
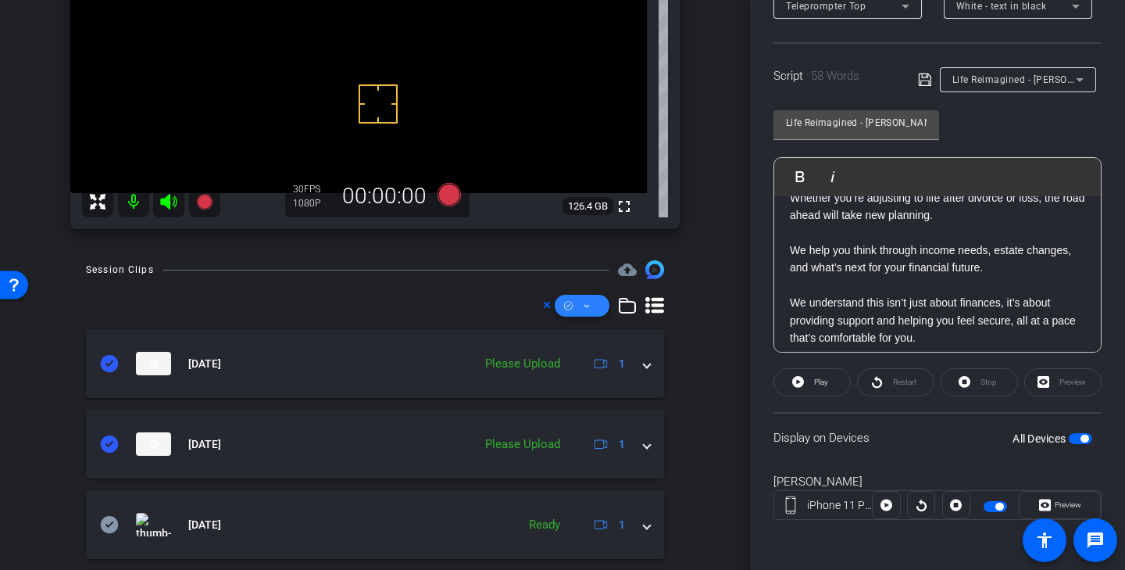
click at [595, 304] on span at bounding box center [582, 306] width 55 height 38
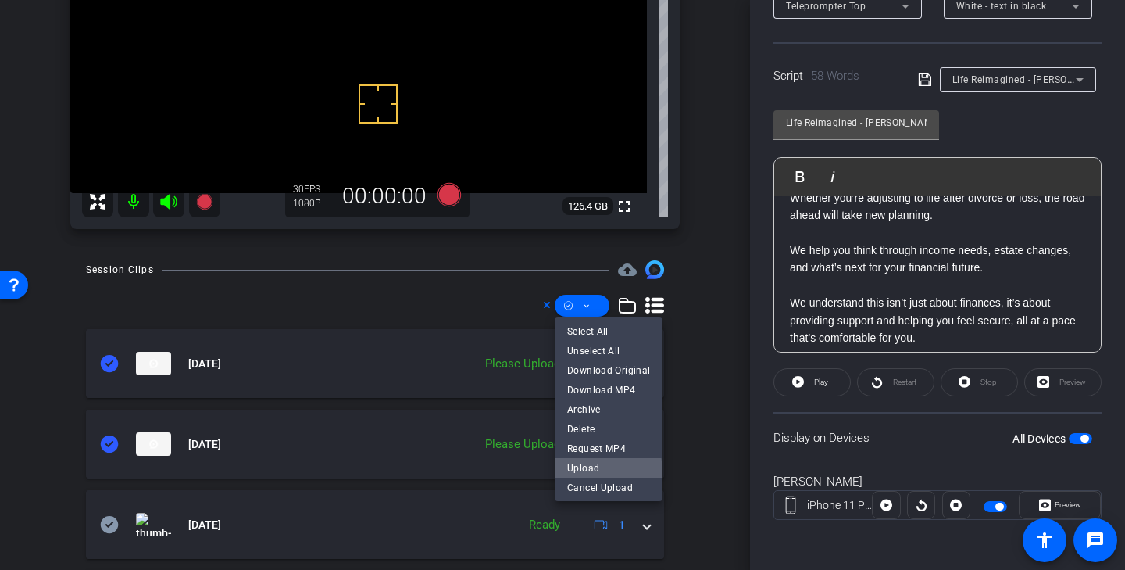
click at [605, 473] on span "Upload" at bounding box center [608, 467] width 83 height 19
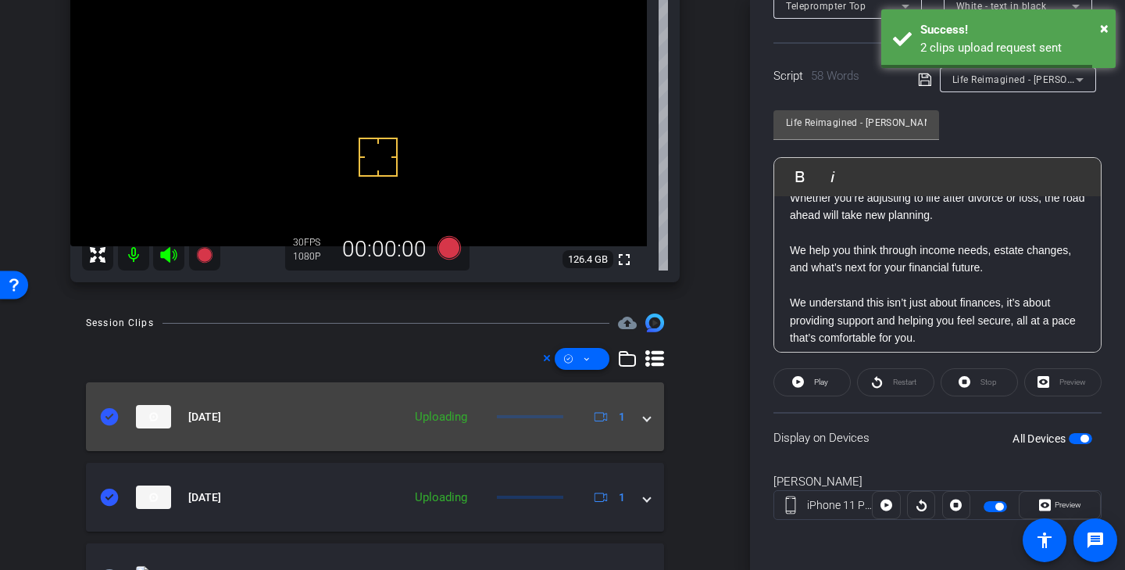
scroll to position [102, 0]
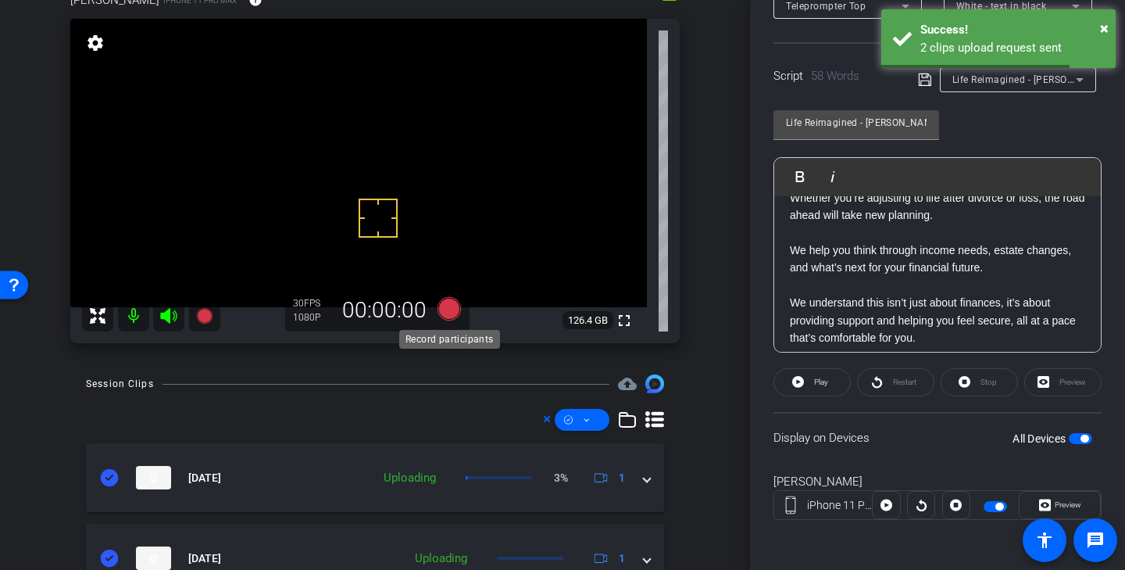
click at [451, 307] on icon at bounding box center [449, 308] width 23 height 23
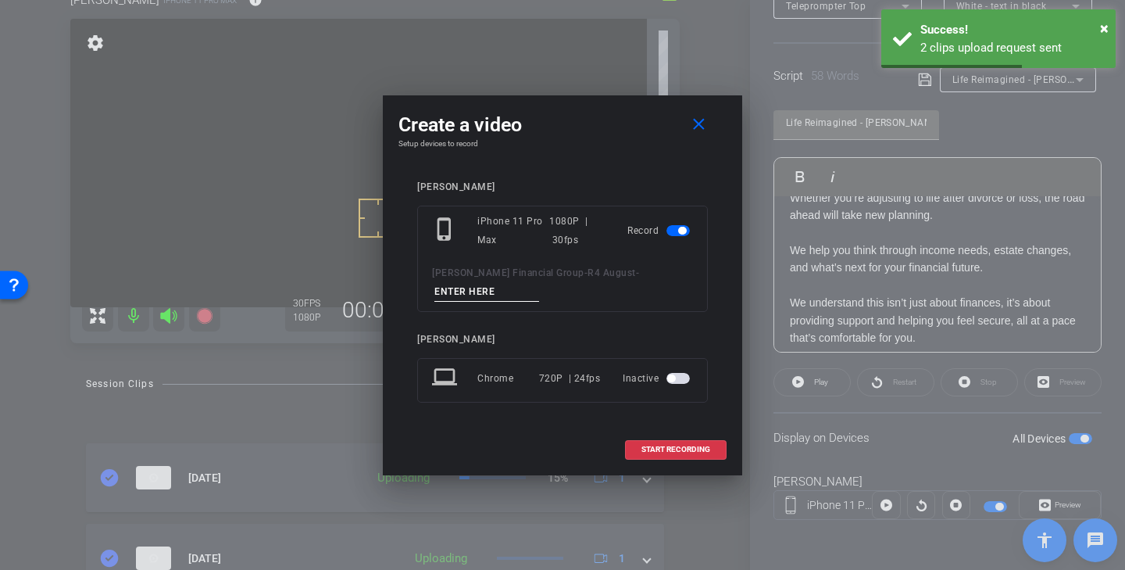
click at [505, 292] on input at bounding box center [486, 292] width 105 height 20
paste input "Life Kyle Tk 1"
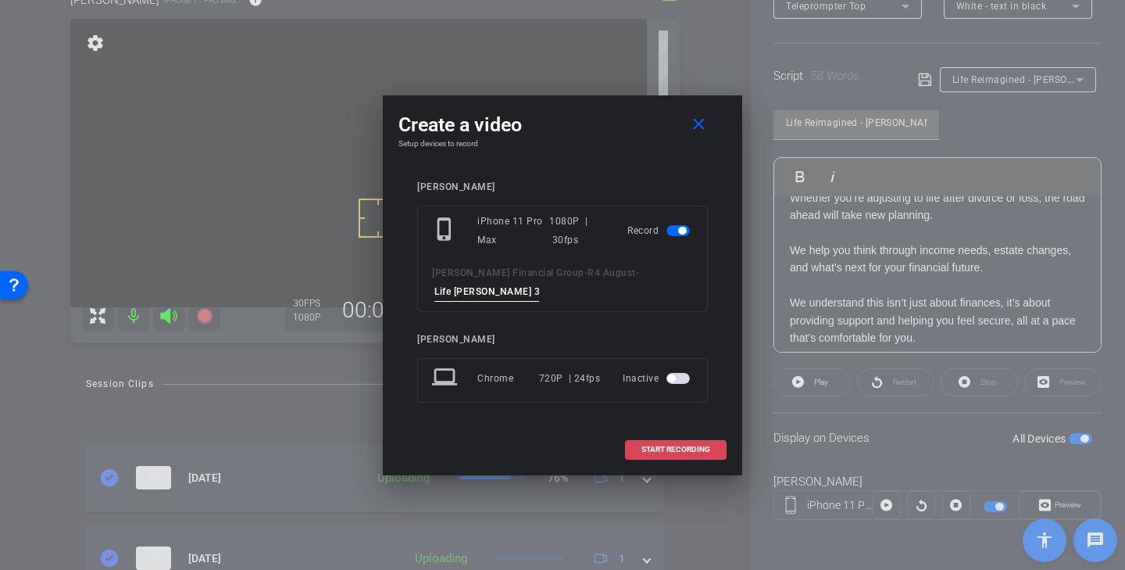
type input "Life Kyle Tk 3"
click at [691, 448] on span "START RECORDING" at bounding box center [675, 449] width 69 height 8
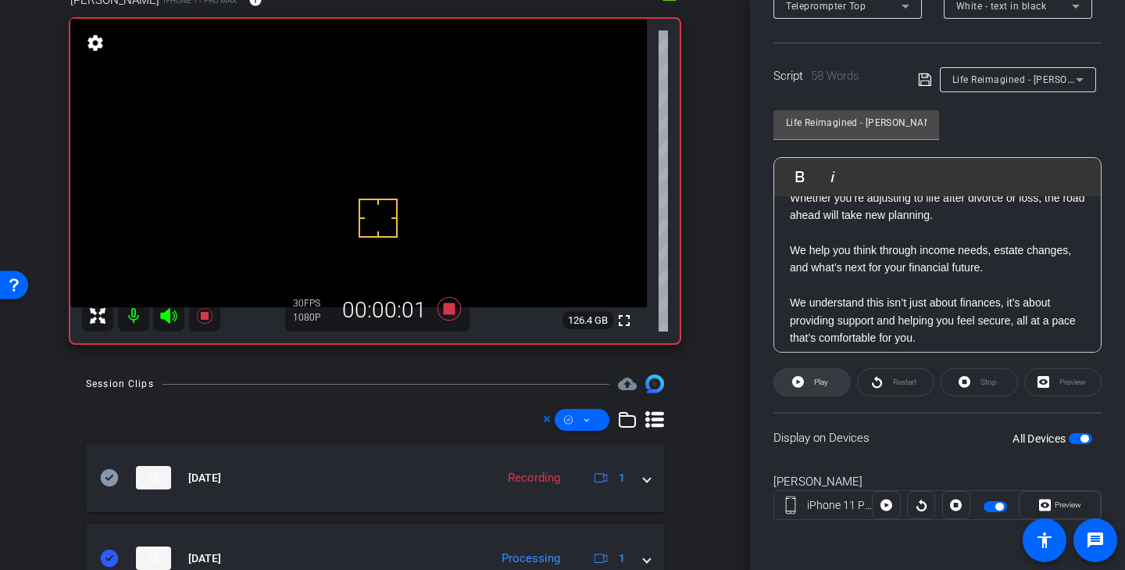
click at [816, 380] on span "Play" at bounding box center [821, 381] width 14 height 9
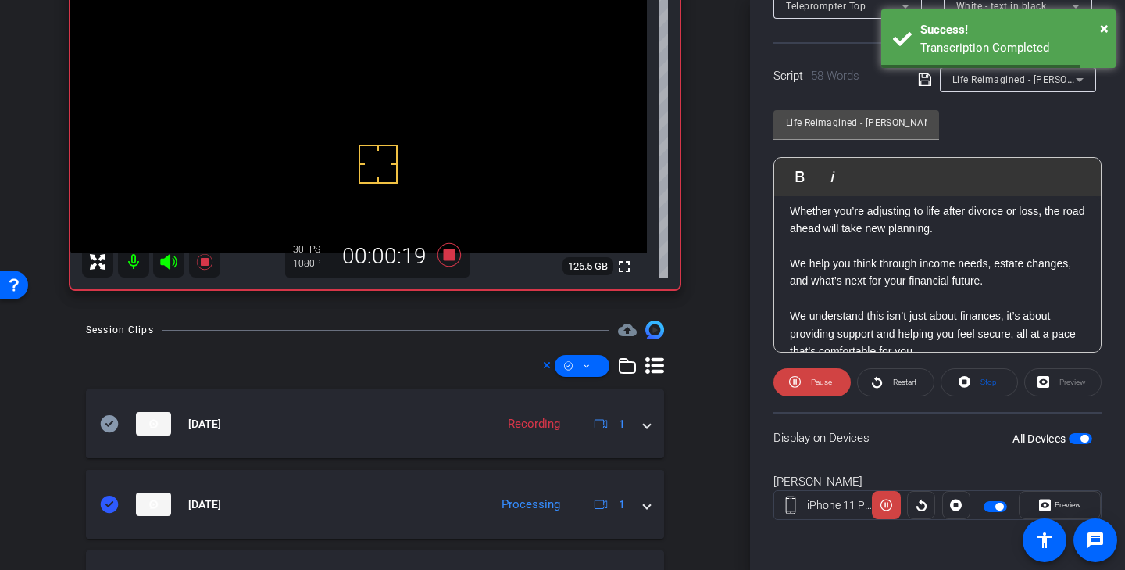
scroll to position [138, 0]
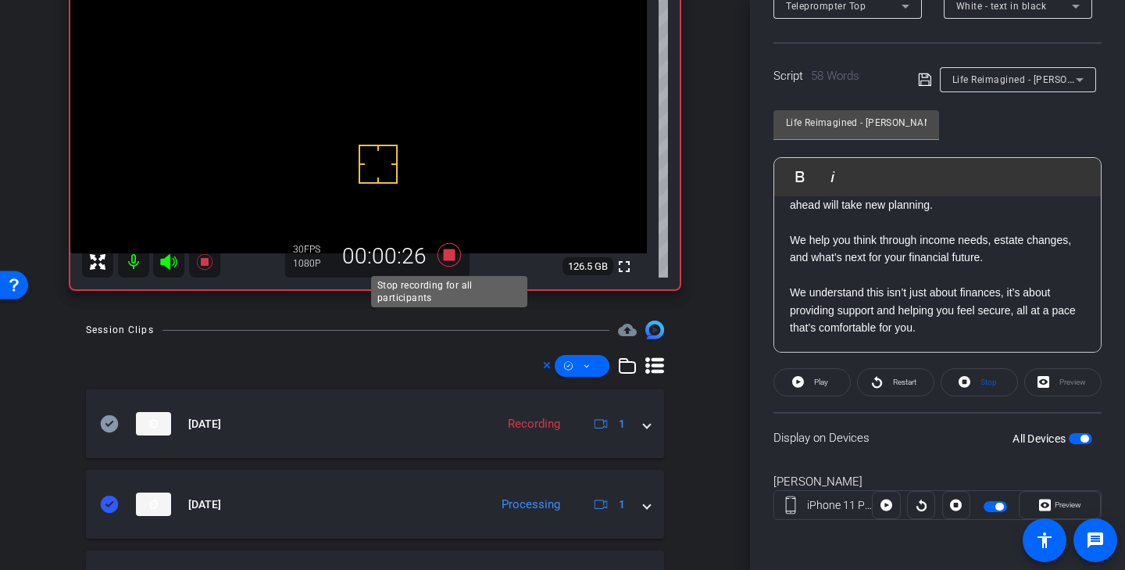
click at [451, 255] on icon at bounding box center [449, 254] width 23 height 23
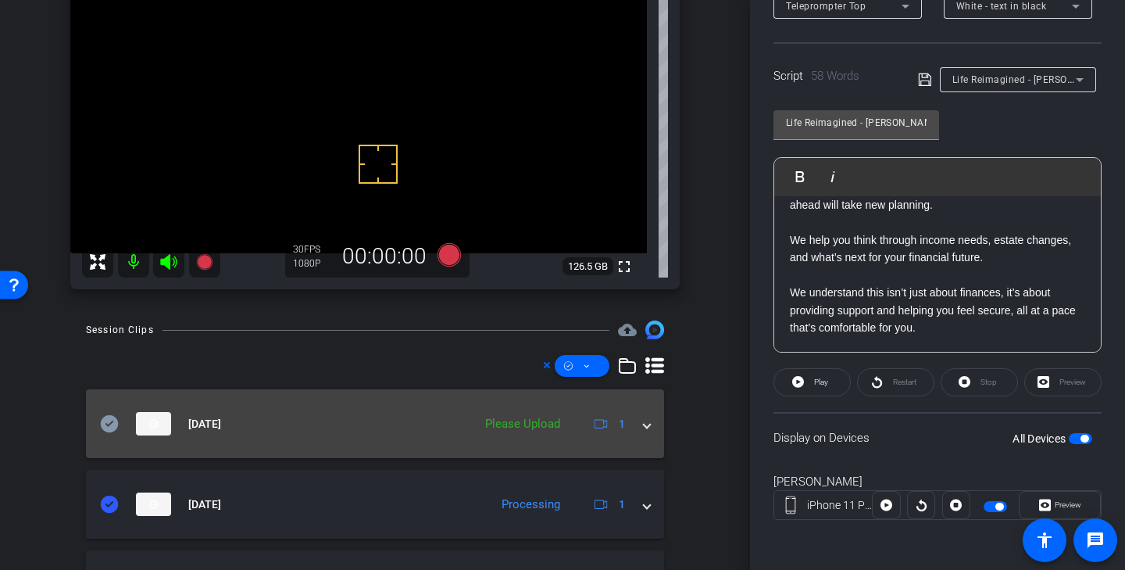
click at [109, 426] on icon at bounding box center [109, 423] width 19 height 19
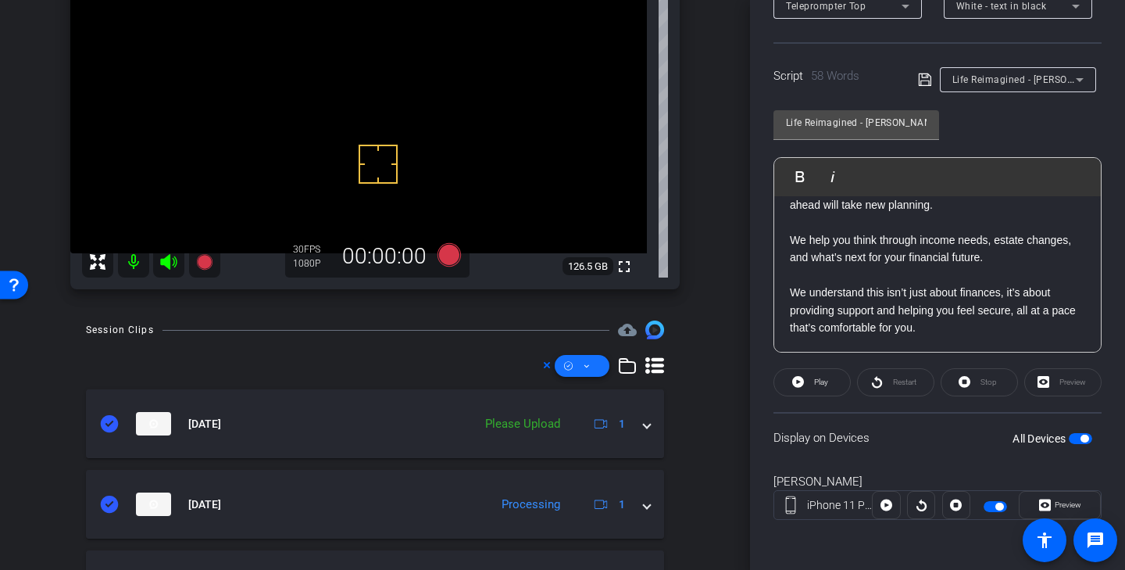
click at [589, 370] on icon at bounding box center [587, 366] width 8 height 20
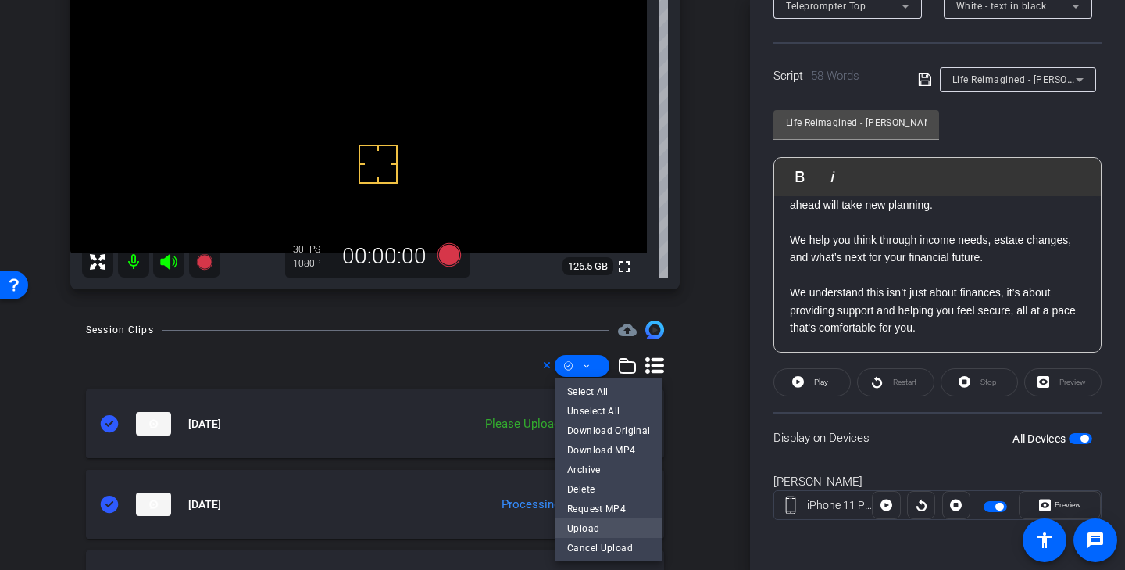
click at [606, 521] on span "Upload" at bounding box center [608, 527] width 83 height 19
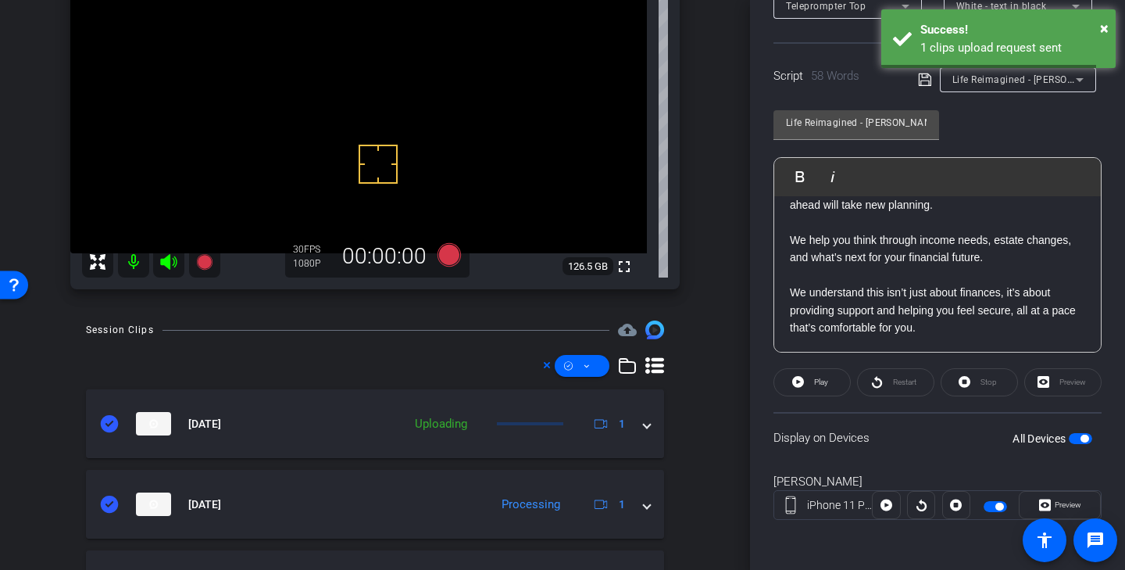
click at [995, 505] on span "button" at bounding box center [999, 506] width 8 height 8
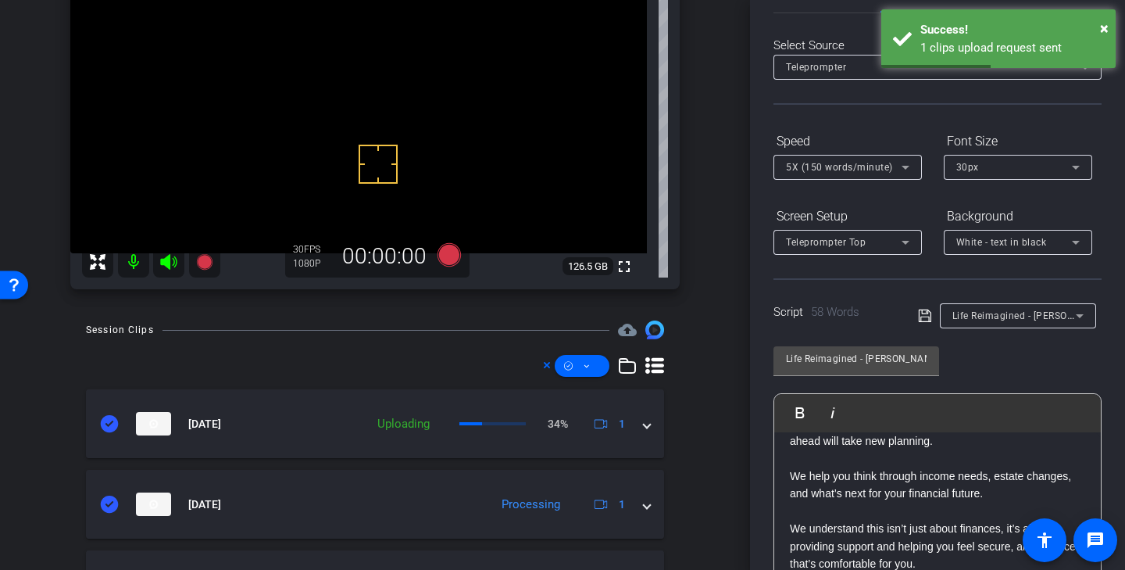
scroll to position [0, 0]
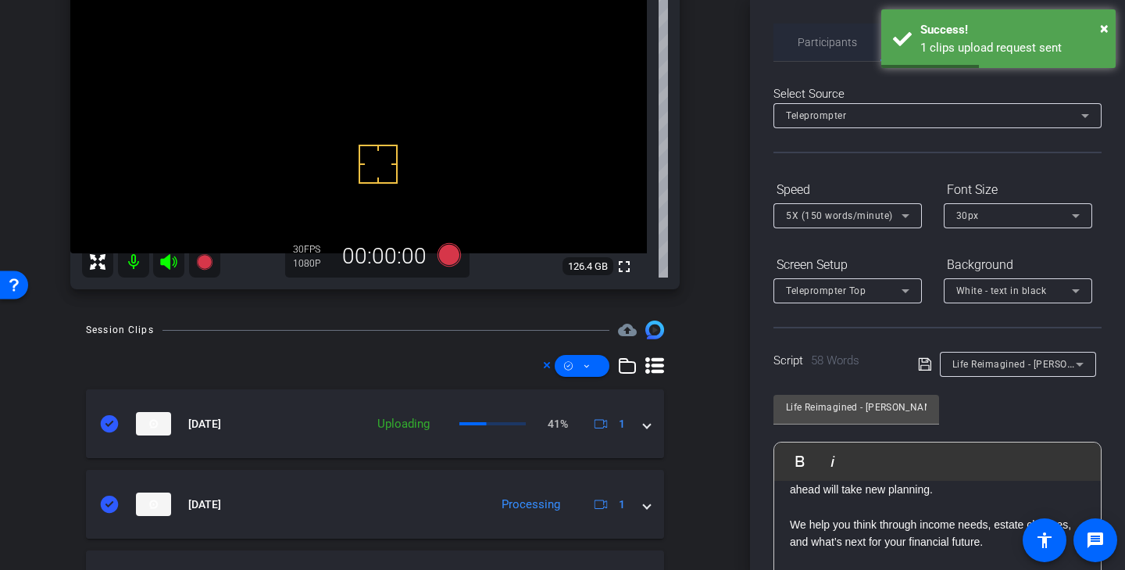
click at [836, 48] on span "Participants" at bounding box center [827, 42] width 59 height 11
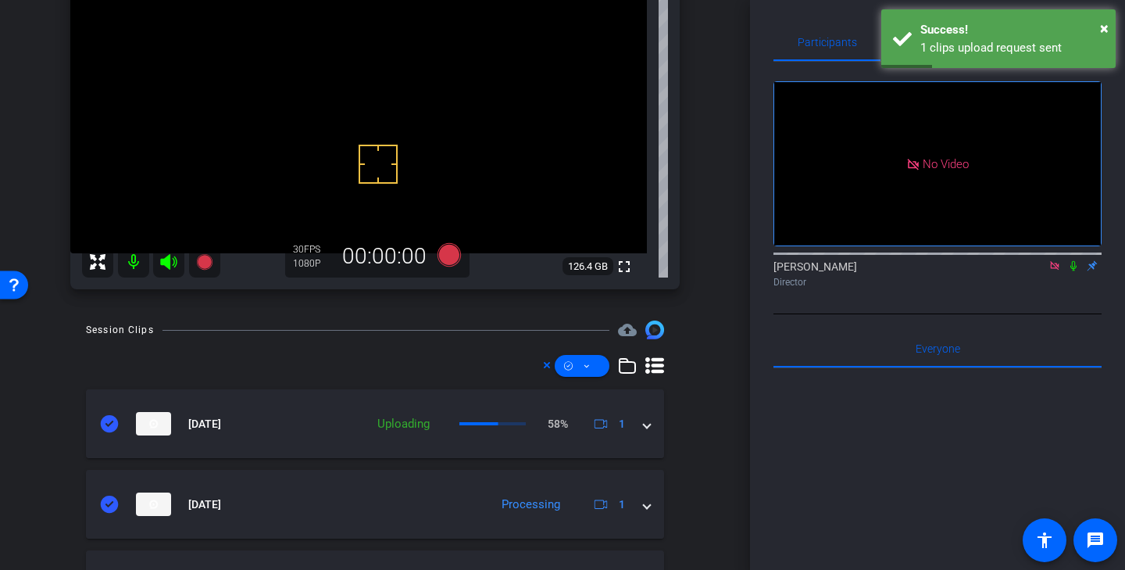
click at [1054, 268] on icon at bounding box center [1054, 265] width 9 height 9
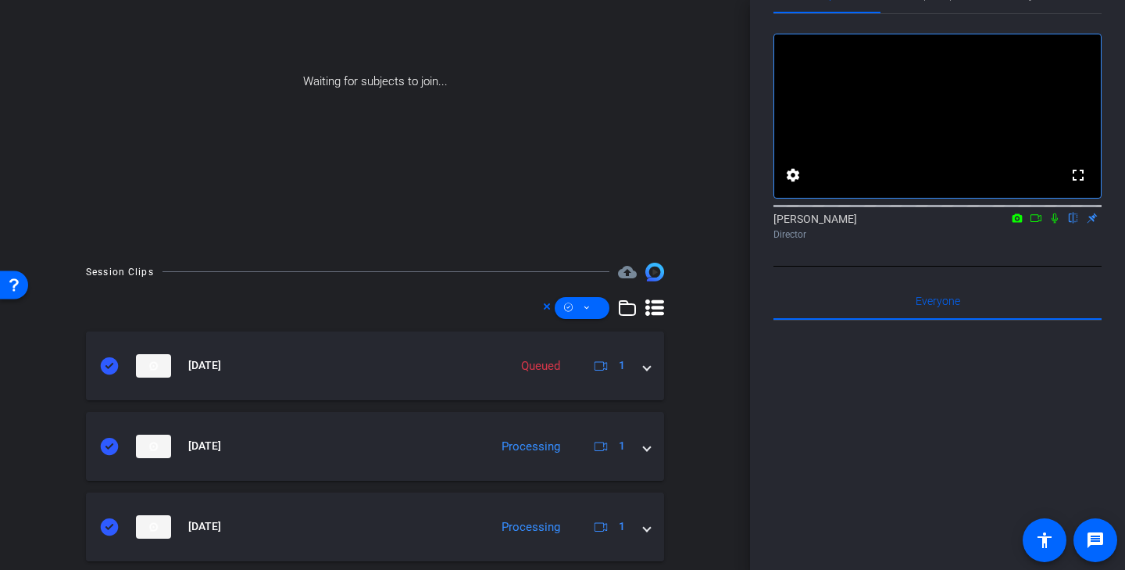
scroll to position [88, 0]
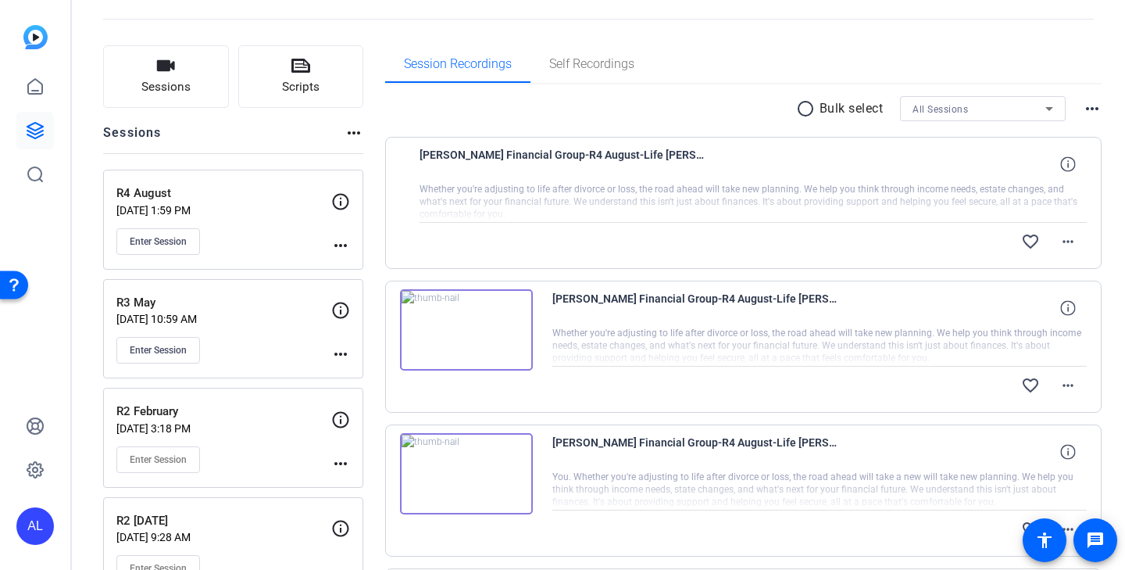
scroll to position [63, 0]
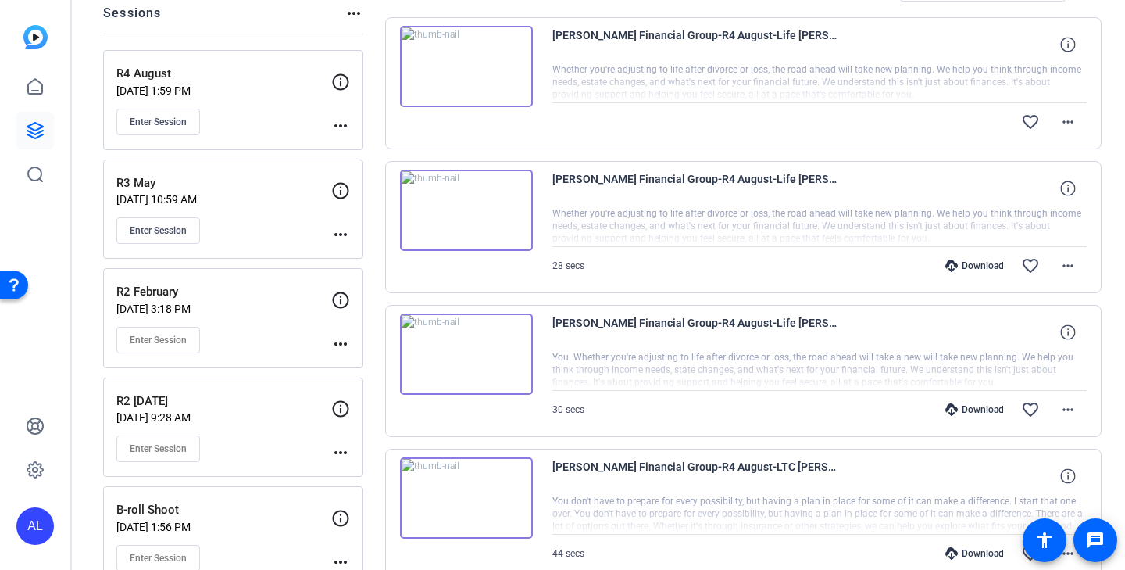
scroll to position [185, 0]
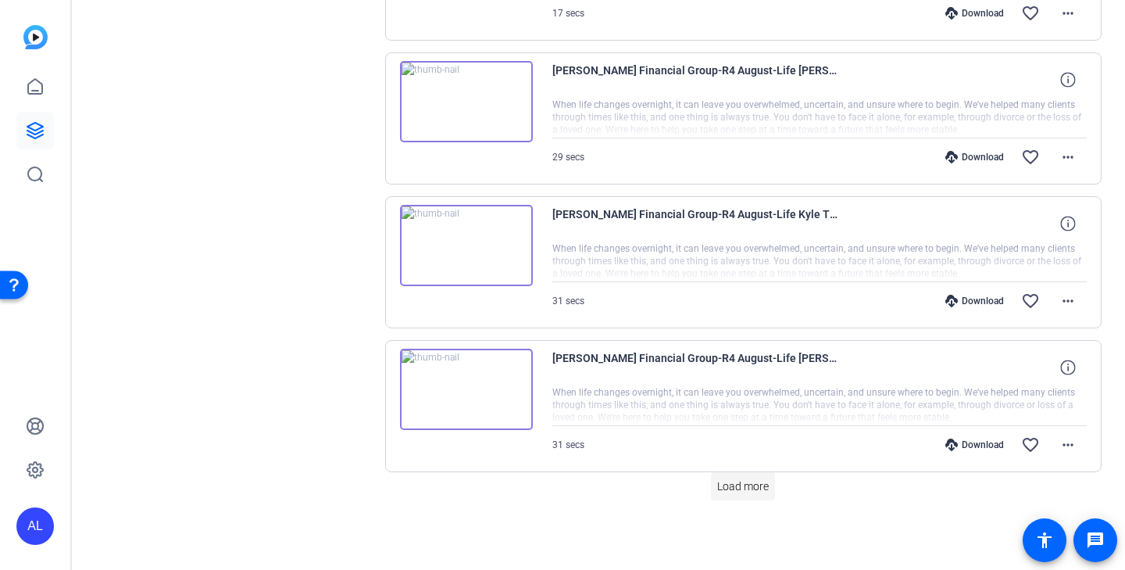
click at [747, 487] on span "Load more" at bounding box center [743, 486] width 52 height 16
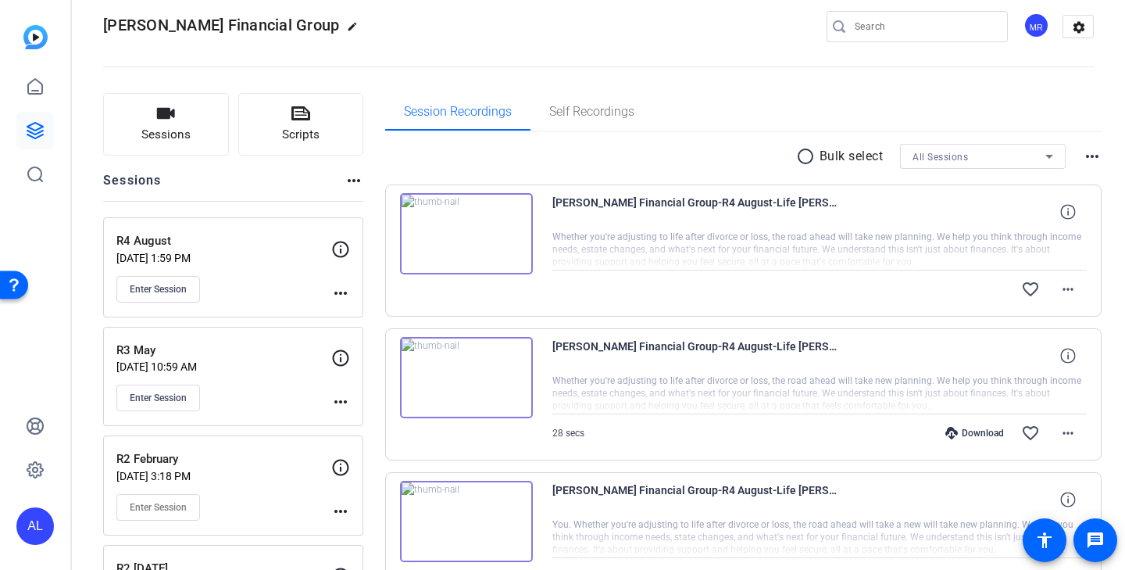
scroll to position [20, 0]
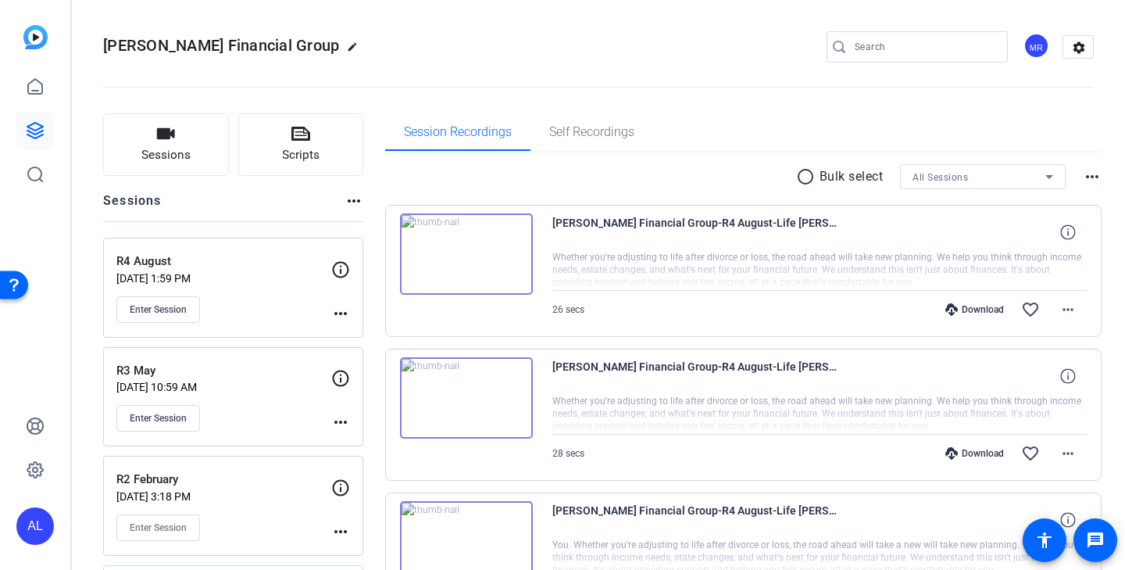
click at [803, 180] on mat-icon "radio_button_unchecked" at bounding box center [807, 176] width 23 height 19
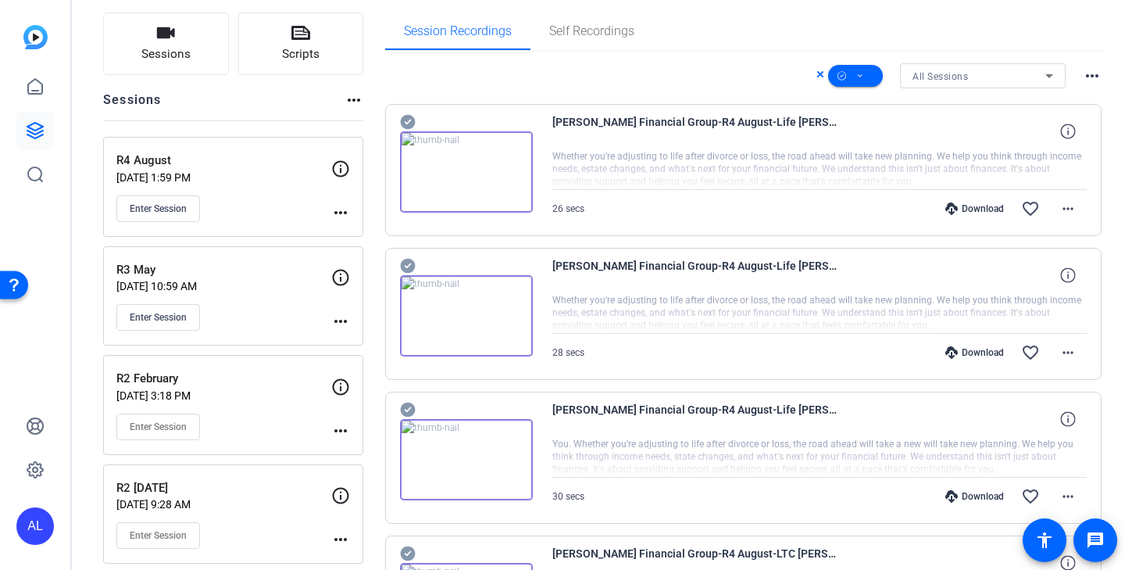
scroll to position [112, 0]
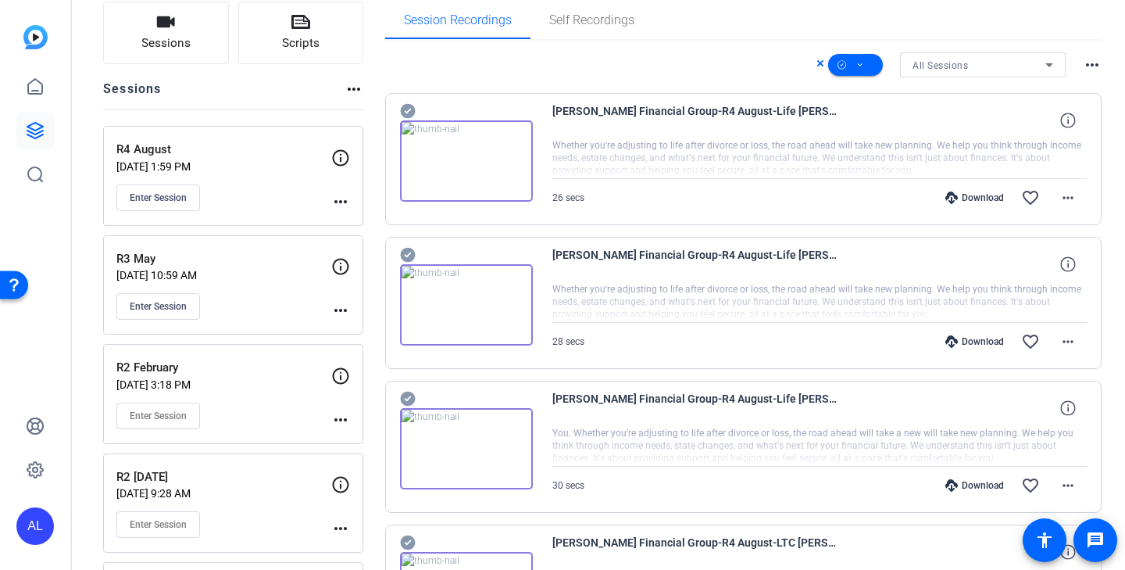
click at [405, 108] on icon at bounding box center [407, 111] width 15 height 15
click at [404, 119] on icon at bounding box center [407, 111] width 15 height 15
click at [405, 399] on icon at bounding box center [408, 398] width 16 height 19
click at [854, 66] on span at bounding box center [855, 65] width 55 height 38
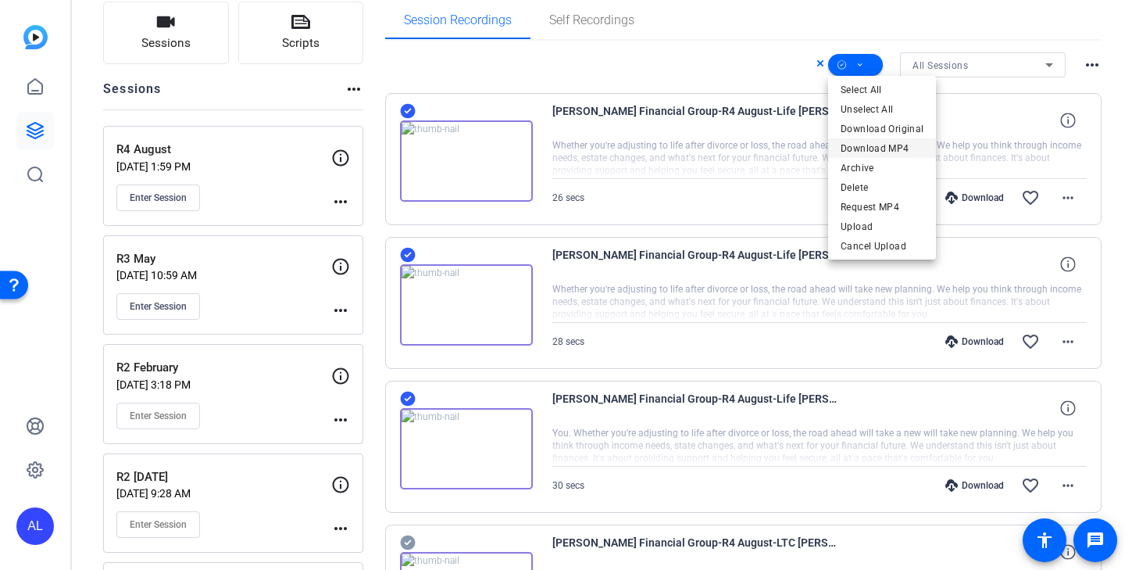
click at [882, 145] on span "Download MP4" at bounding box center [882, 148] width 83 height 19
